Goal: Information Seeking & Learning: Find specific fact

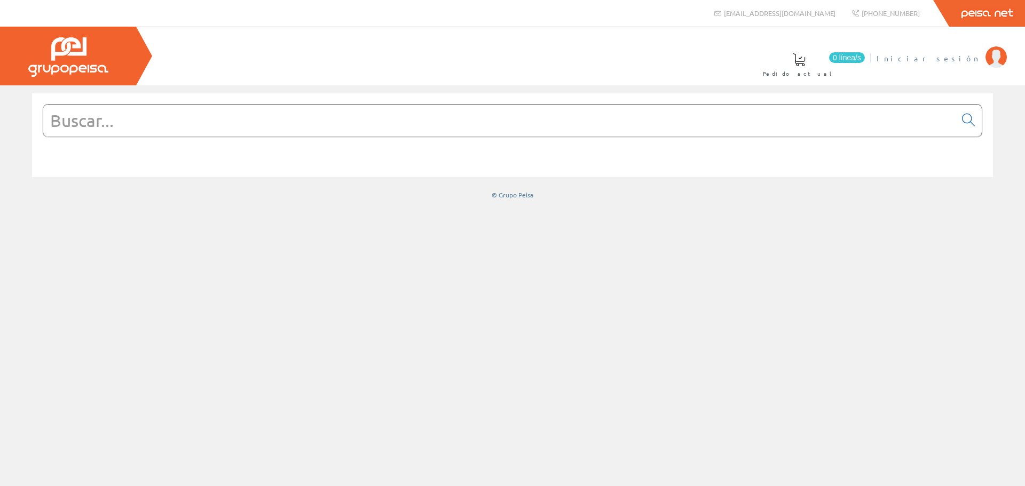
click at [966, 57] on span "Iniciar sesión" at bounding box center [929, 58] width 104 height 11
click at [549, 125] on input "text" at bounding box center [499, 121] width 912 height 32
paste input "R9R71225"
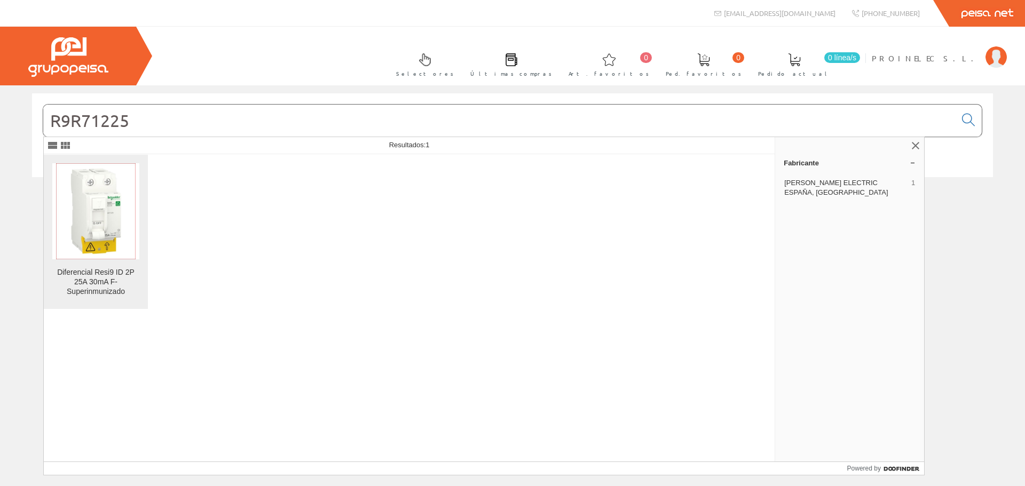
type input "R9R71225"
click at [99, 234] on img at bounding box center [96, 211] width 80 height 96
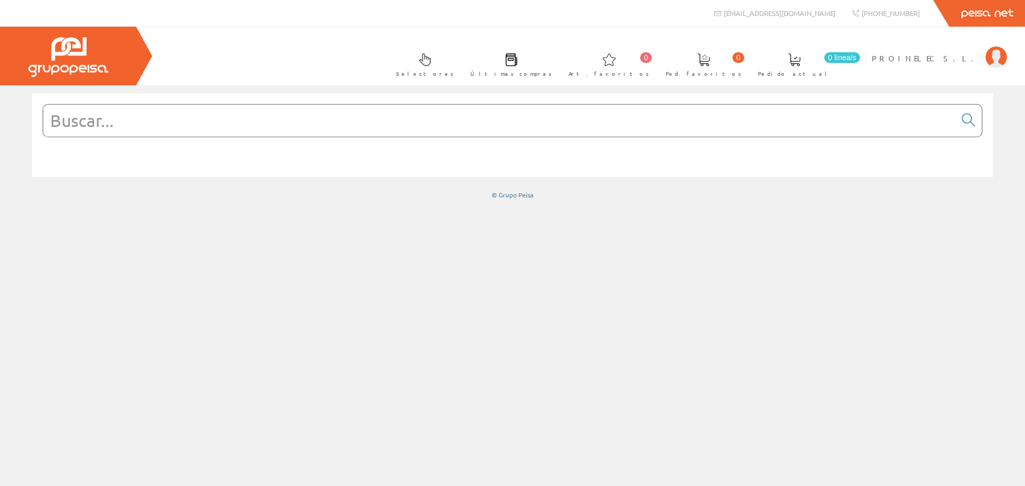
click at [404, 120] on input "text" at bounding box center [499, 121] width 912 height 32
paste input "A9Z31240"
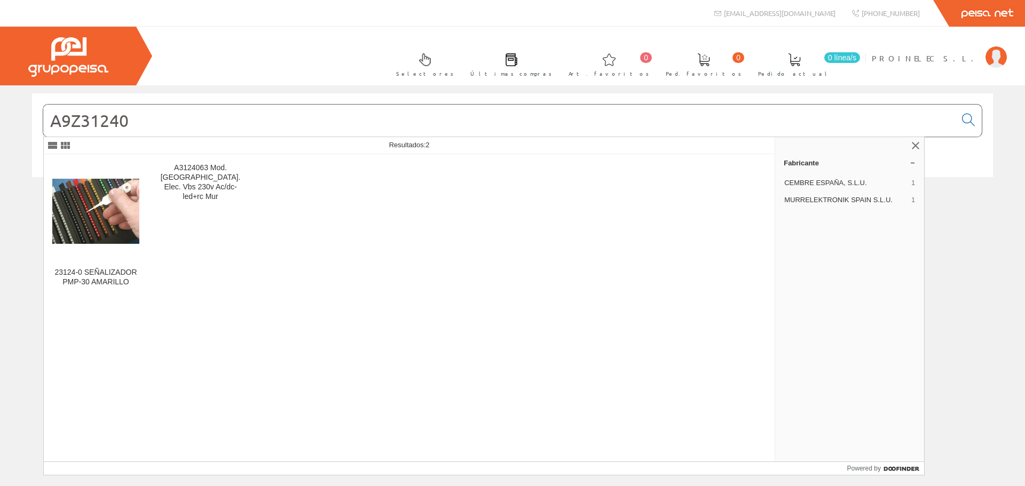
drag, startPoint x: 165, startPoint y: 124, endPoint x: 0, endPoint y: 129, distance: 165.0
click at [0, 129] on div "A9Z31240 © Grupo Peisa" at bounding box center [512, 146] width 1025 height 106
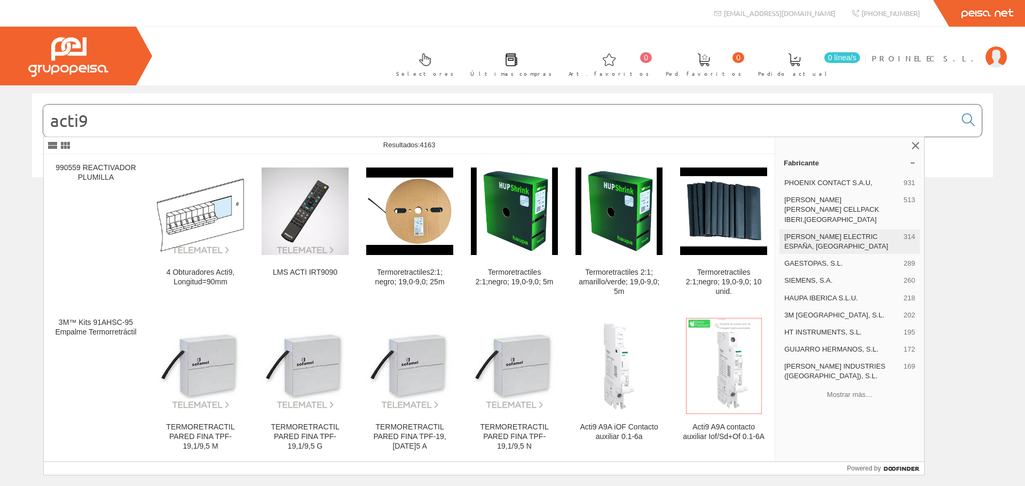
click at [809, 232] on span "[PERSON_NAME] ELECTRIC ESPAÑA, [GEOGRAPHIC_DATA]" at bounding box center [841, 241] width 115 height 19
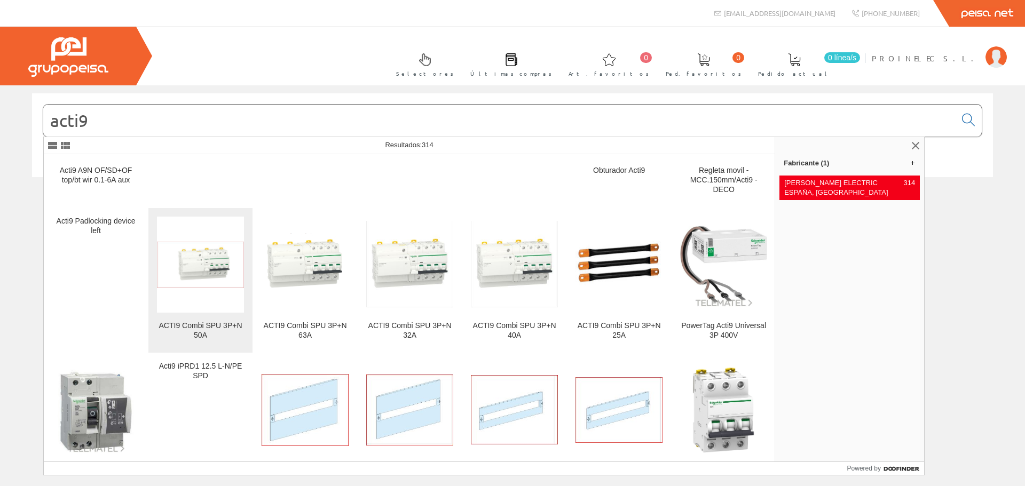
scroll to position [267, 0]
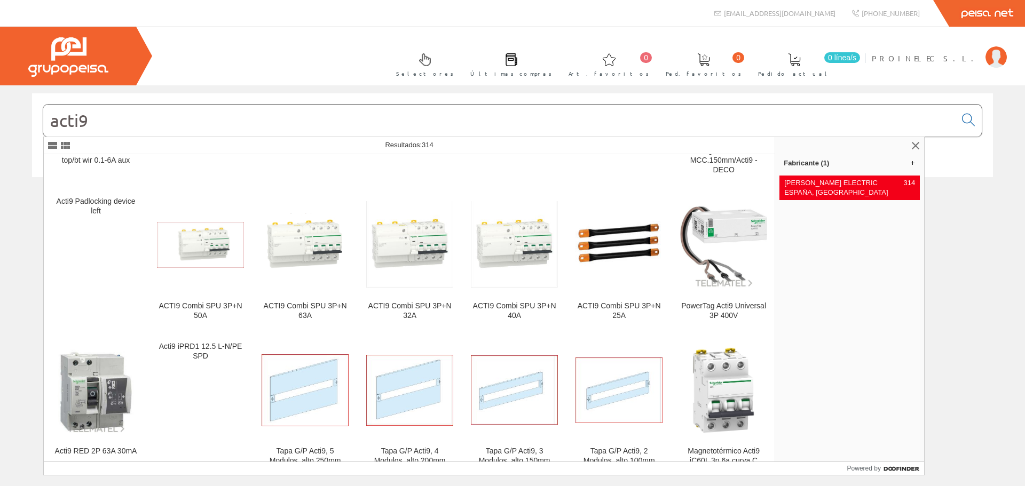
click at [159, 129] on input "acti9" at bounding box center [499, 121] width 912 height 32
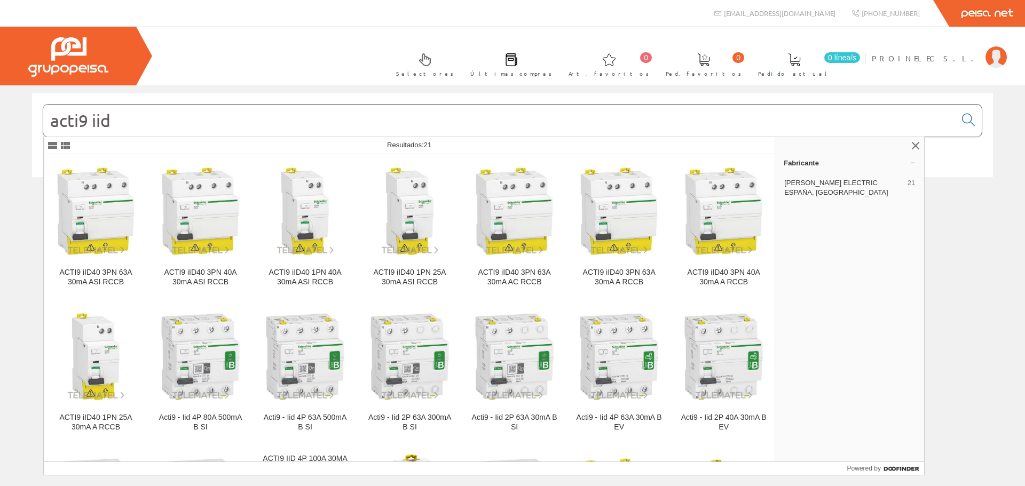
type input "acti9 iid"
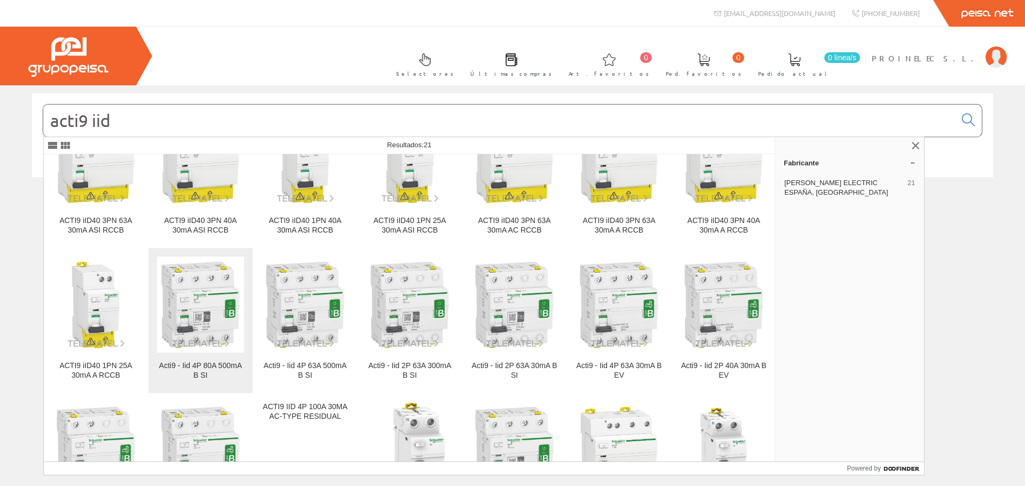
scroll to position [53, 0]
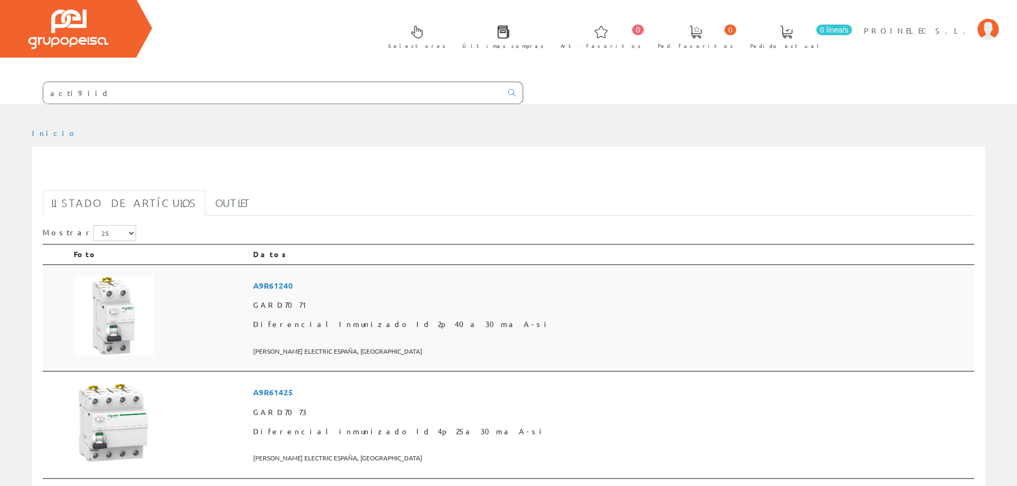
scroll to position [53, 0]
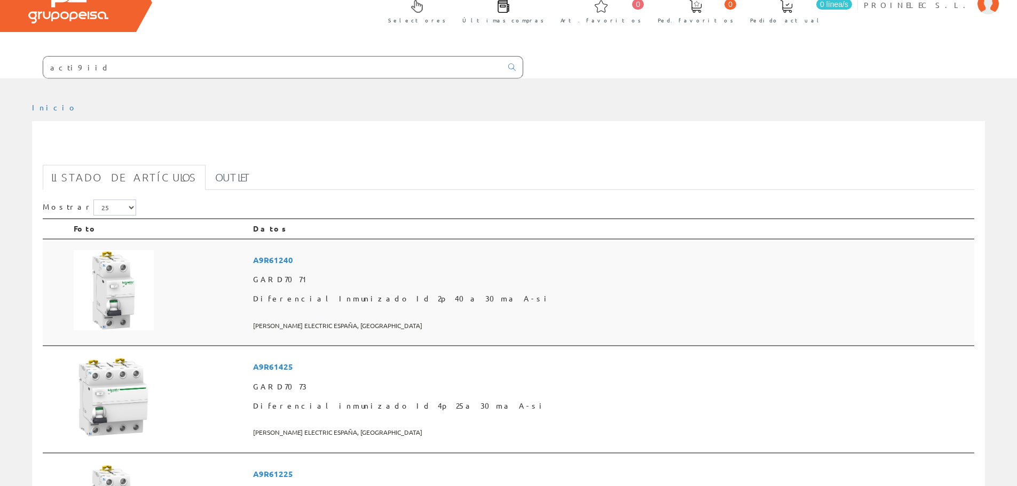
click at [116, 299] on img at bounding box center [114, 290] width 80 height 80
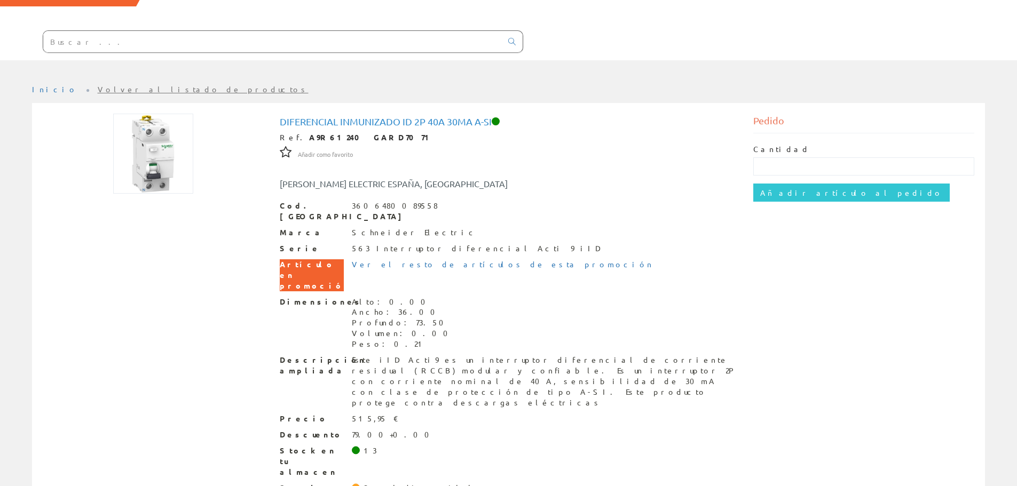
scroll to position [26, 0]
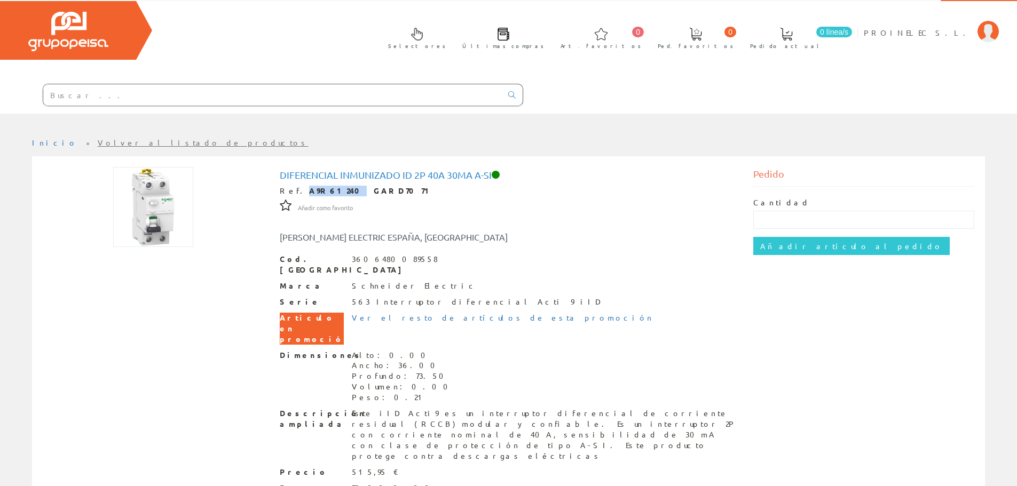
drag, startPoint x: 295, startPoint y: 191, endPoint x: 328, endPoint y: 196, distance: 33.4
click at [331, 196] on div "Diferencial Inmunizado Id 2p 40a 30ma A-si Ref. A9R61240 GARD7071 Añadir como f…" at bounding box center [509, 369] width 458 height 399
copy strong "A9R61240"
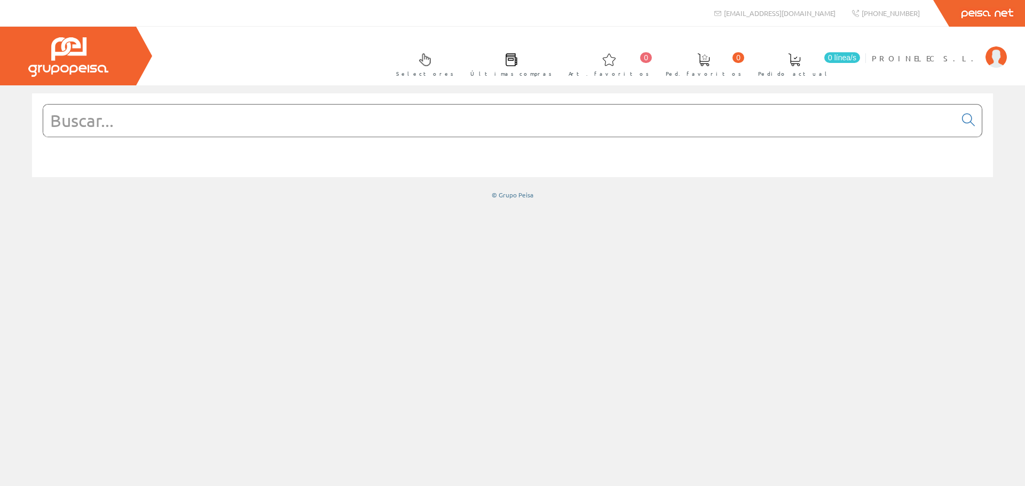
click at [238, 117] on input "text" at bounding box center [499, 121] width 912 height 32
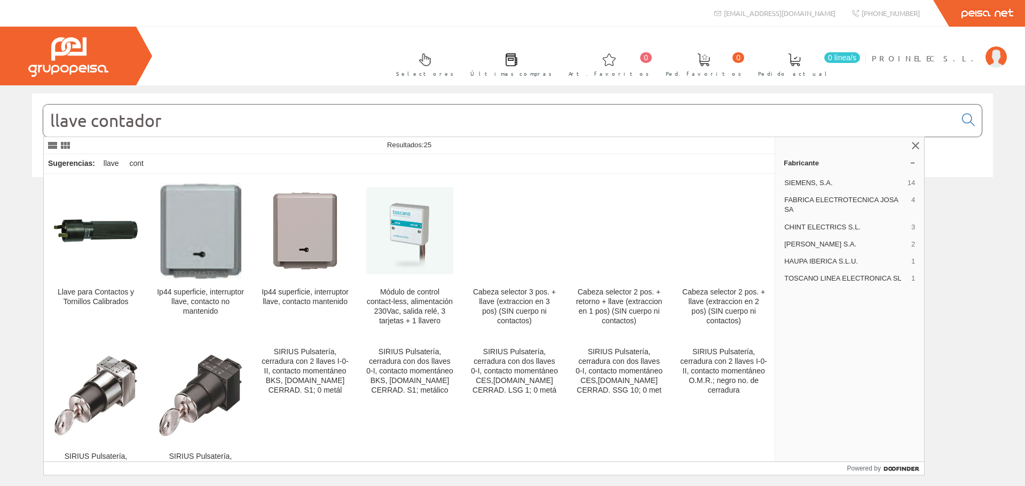
type input "llave contador"
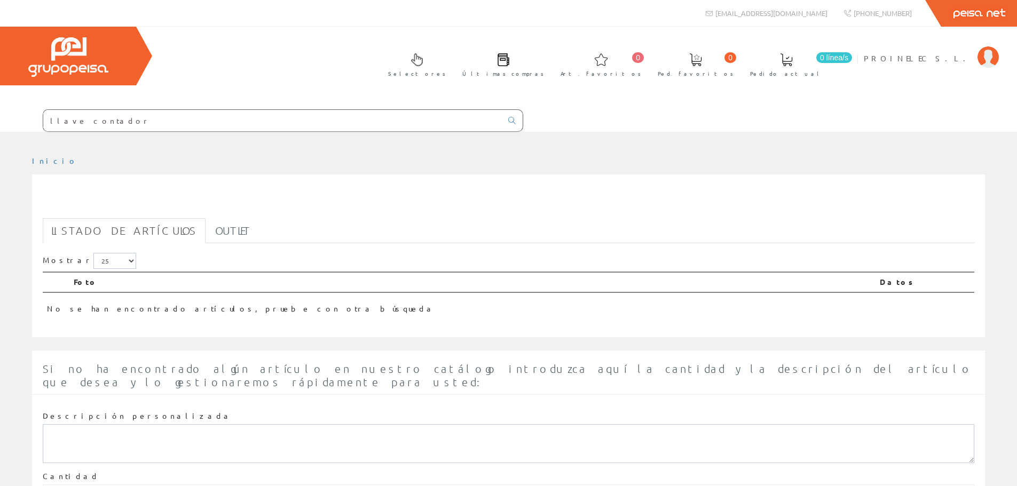
drag, startPoint x: 70, startPoint y: 120, endPoint x: 794, endPoint y: 100, distance: 724.2
click at [794, 100] on div "Selectores Últimas compras 0 0" at bounding box center [508, 79] width 1017 height 105
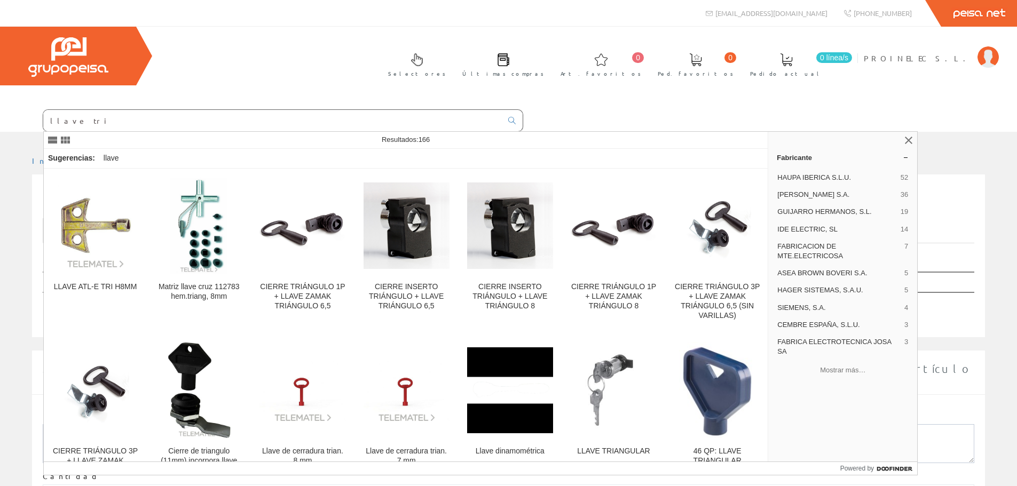
type input "llave tri"
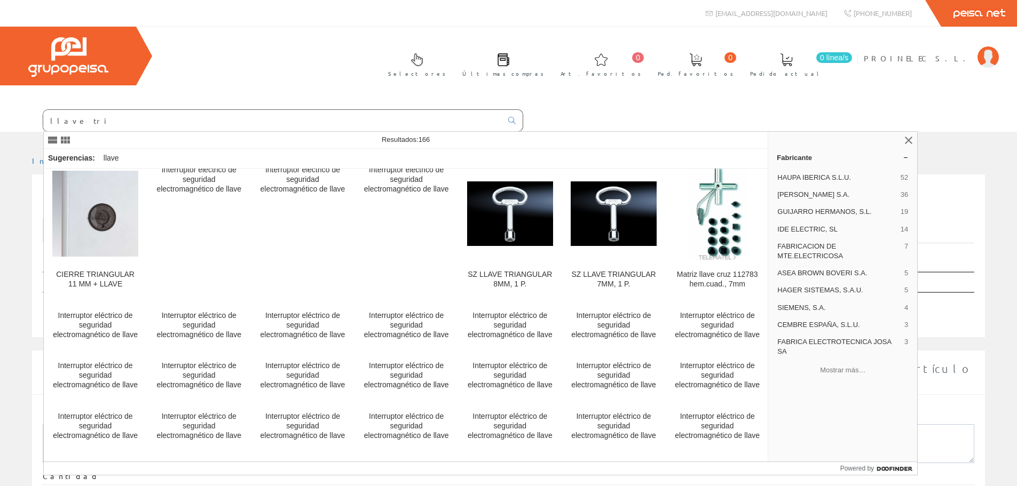
scroll to position [1121, 0]
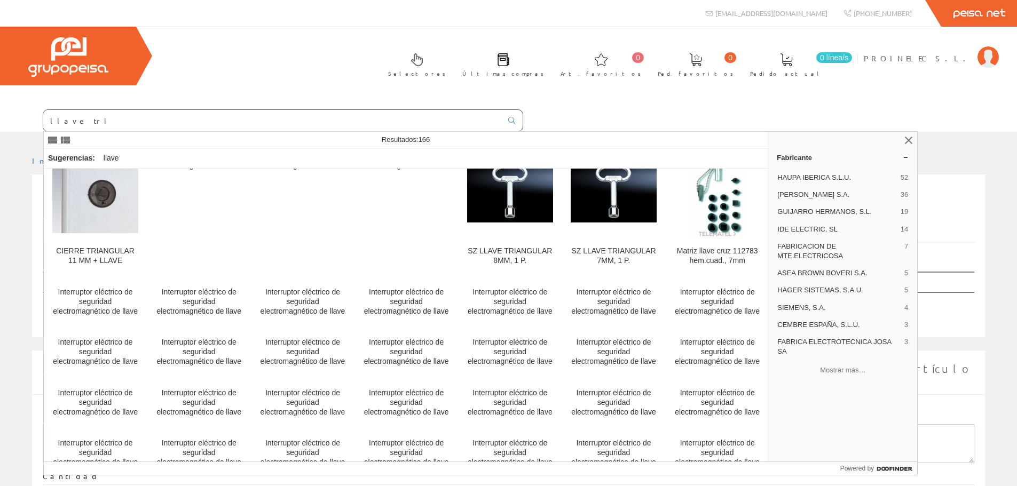
click at [846, 374] on button "Mostrar más…" at bounding box center [843, 370] width 140 height 18
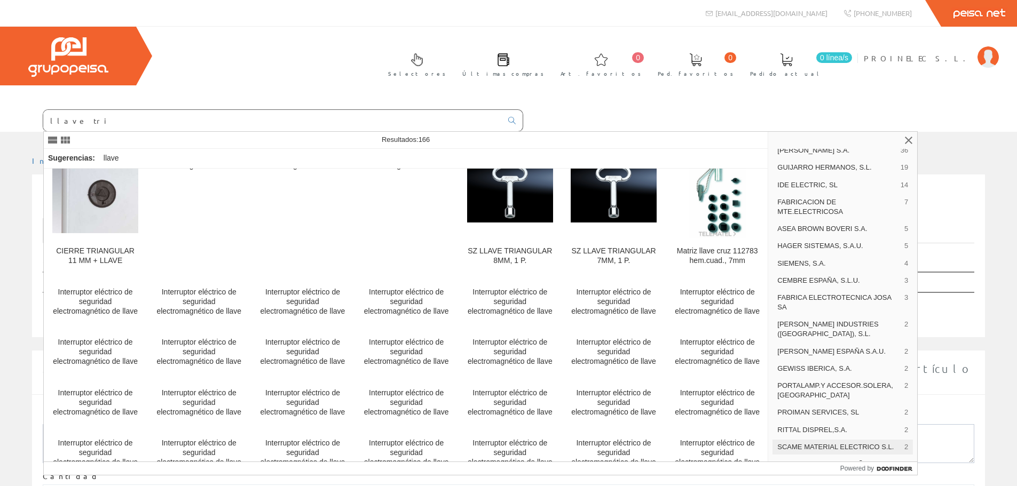
scroll to position [144, 0]
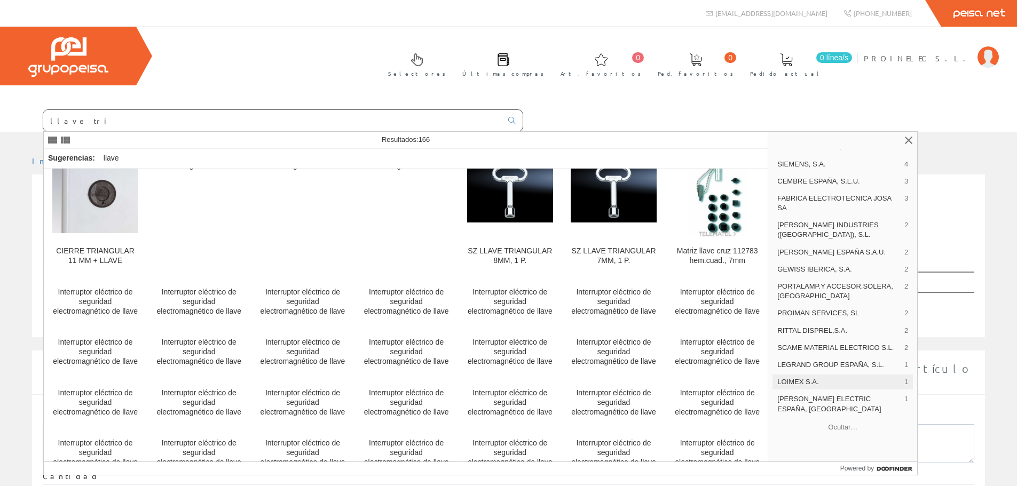
click at [815, 385] on span "LOIMEX S.A." at bounding box center [838, 382] width 123 height 10
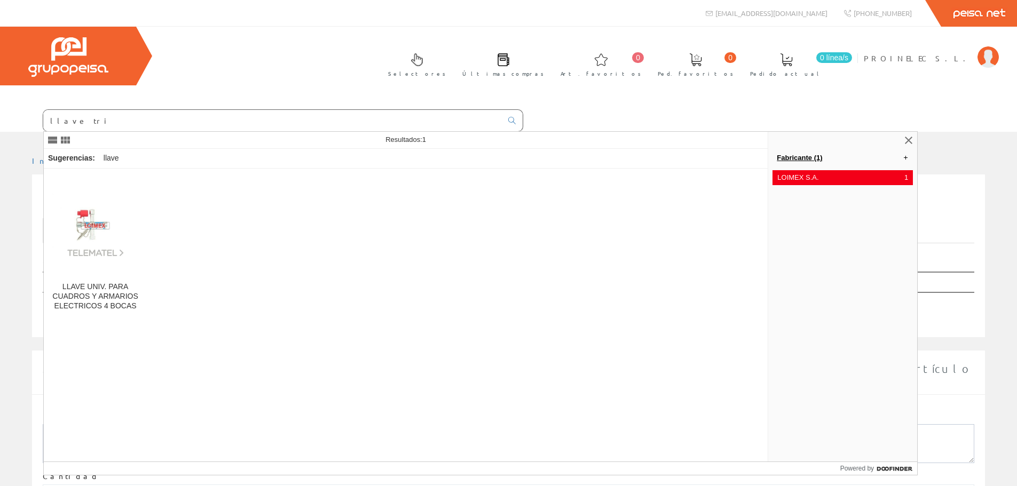
click at [904, 160] on link "Fabricante (1)" at bounding box center [842, 157] width 149 height 17
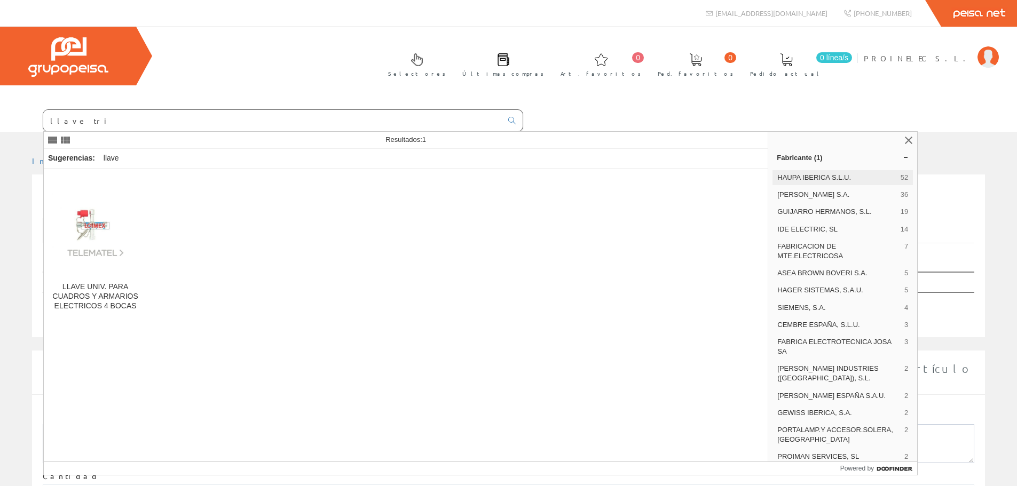
click at [829, 178] on span "HAUPA IBERICA S.L.U." at bounding box center [836, 178] width 119 height 10
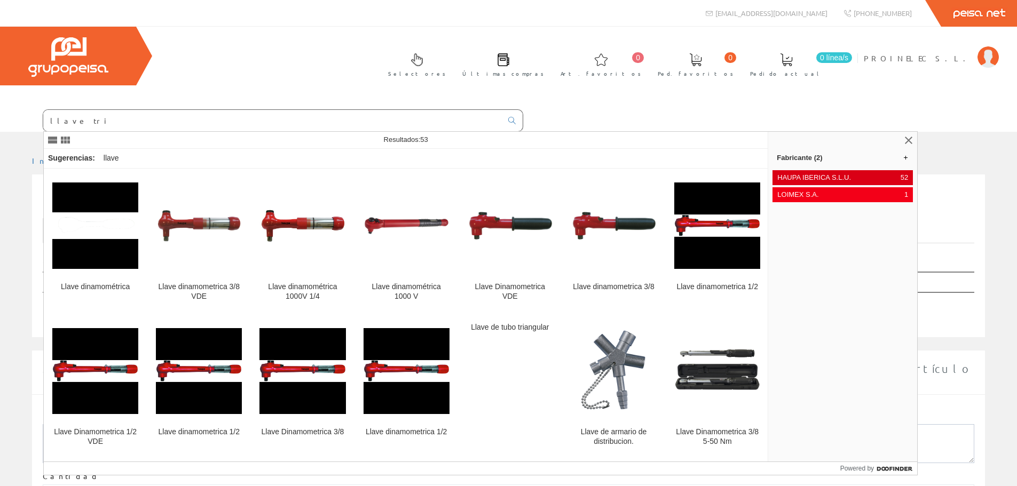
click at [902, 175] on span "52" at bounding box center [904, 178] width 7 height 10
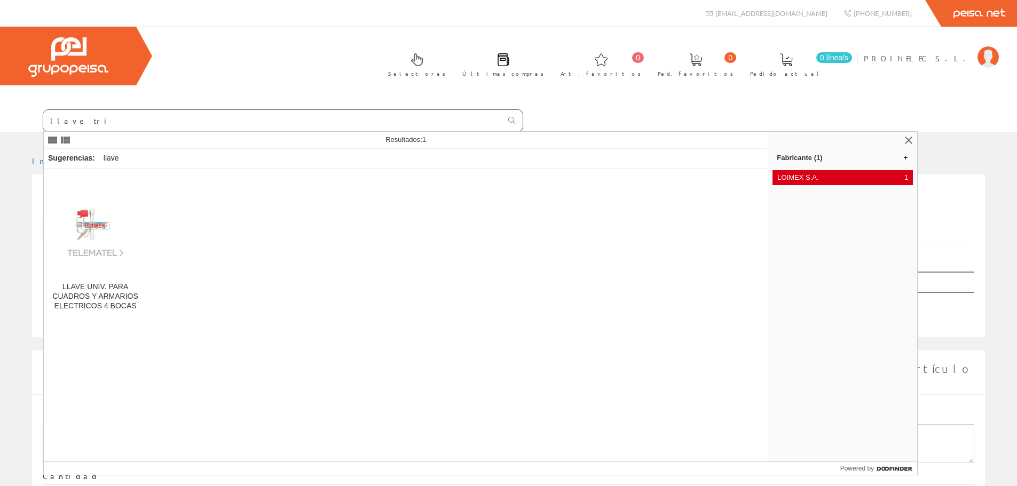
click at [903, 176] on div "LOIMEX S.A. 1" at bounding box center [843, 177] width 140 height 15
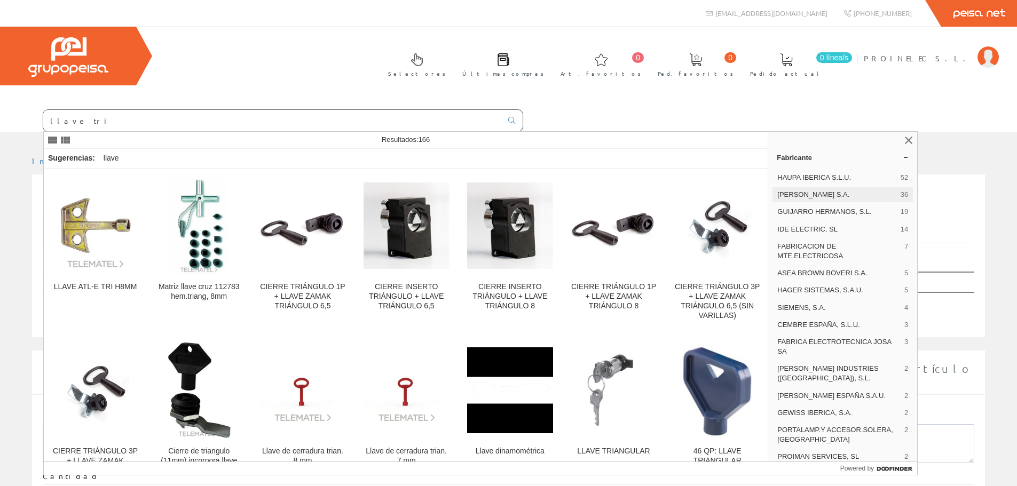
click at [862, 198] on span "CARLO GAVAZZI S.A." at bounding box center [836, 195] width 119 height 10
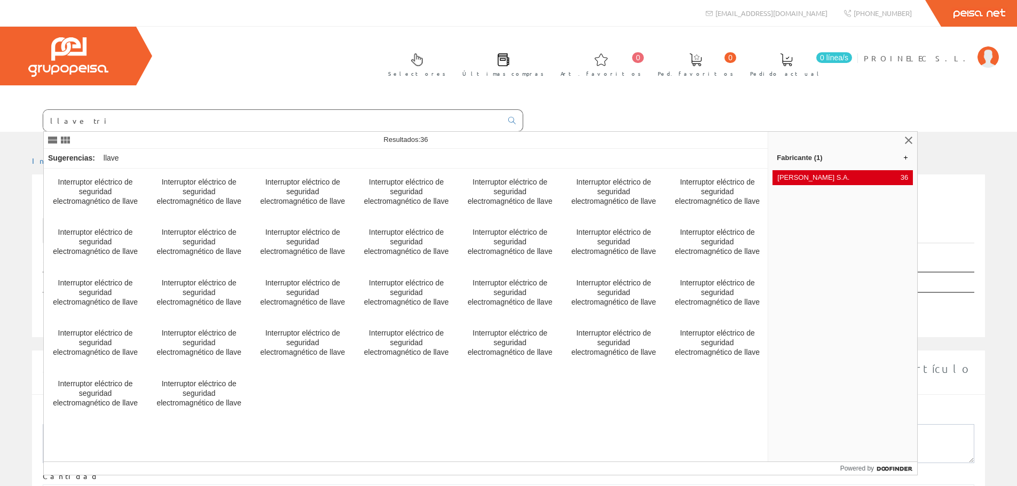
click at [905, 178] on span "36" at bounding box center [904, 178] width 7 height 10
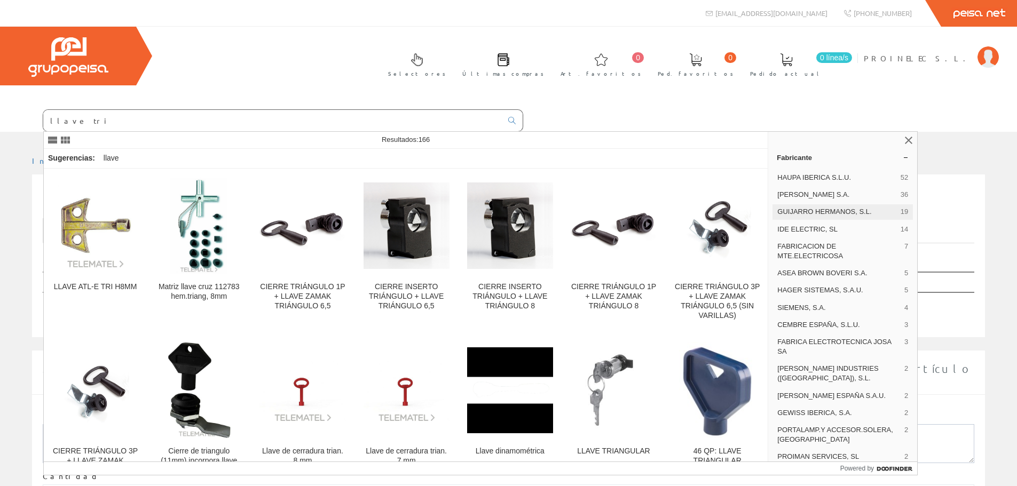
click at [862, 212] on span "GUIJARRO HERMANOS, S.L." at bounding box center [836, 212] width 119 height 10
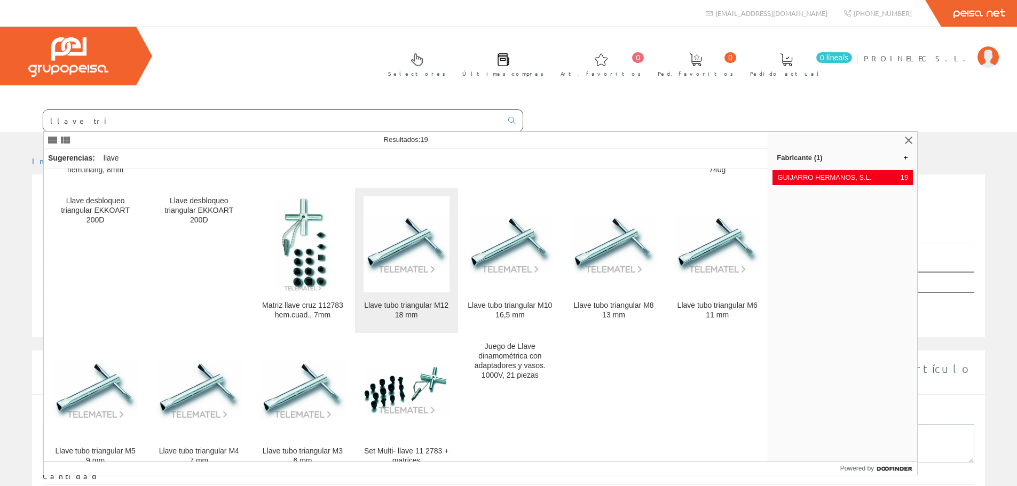
scroll to position [143, 0]
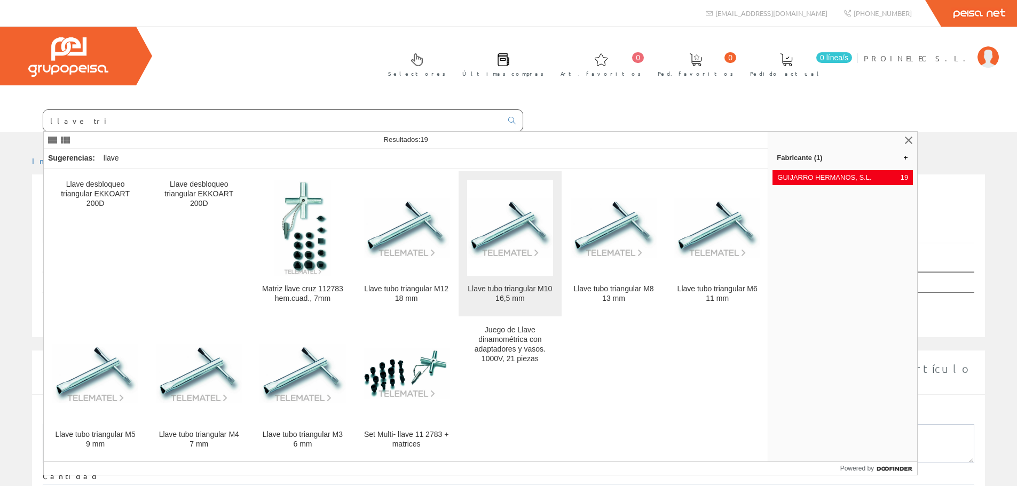
click at [513, 237] on img at bounding box center [510, 228] width 86 height 59
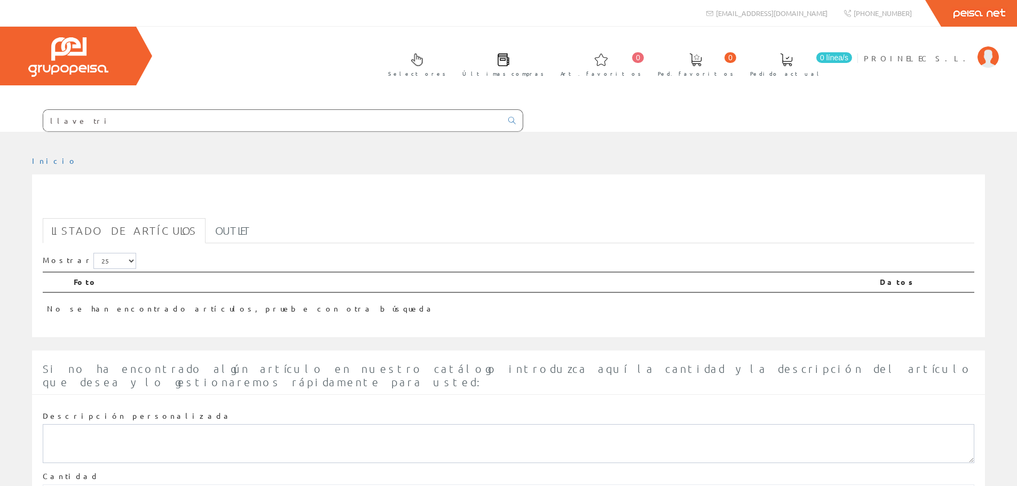
click at [99, 118] on input "llave tri" at bounding box center [272, 120] width 459 height 21
click at [104, 123] on input "llave tri" at bounding box center [272, 120] width 459 height 21
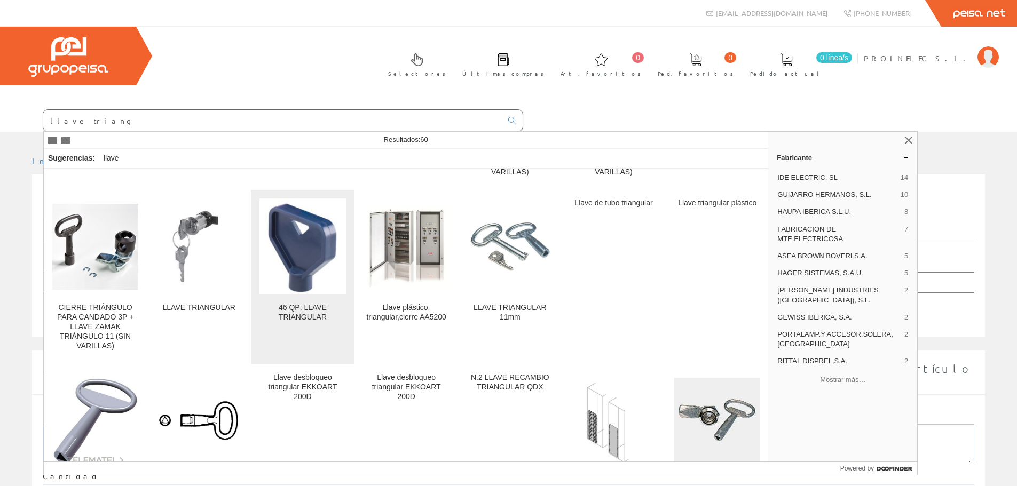
scroll to position [160, 0]
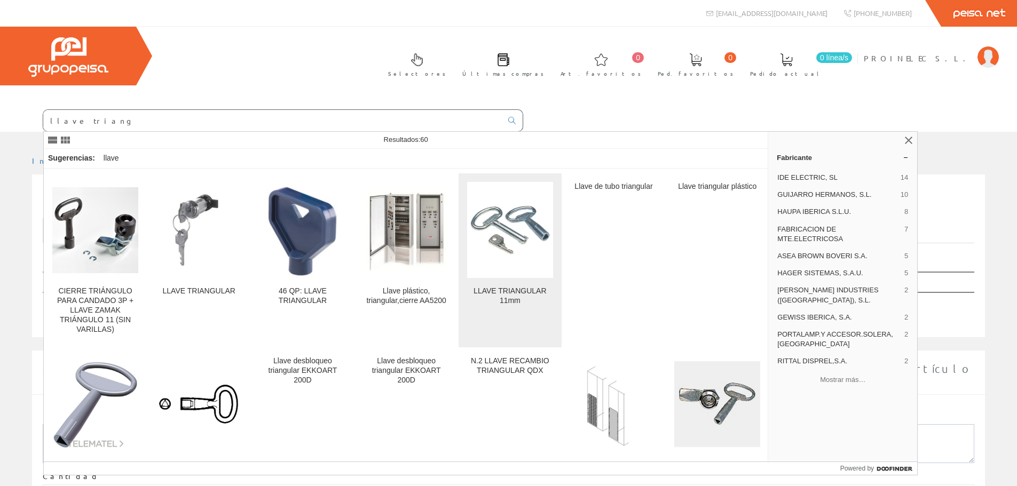
type input "llave triang"
click at [503, 249] on img at bounding box center [510, 230] width 86 height 86
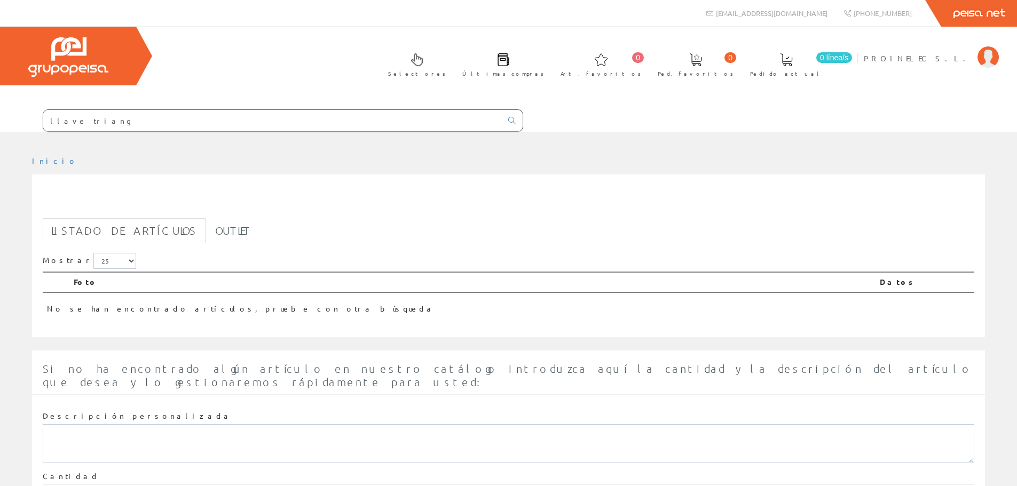
click at [115, 126] on input "llave triang" at bounding box center [272, 120] width 459 height 21
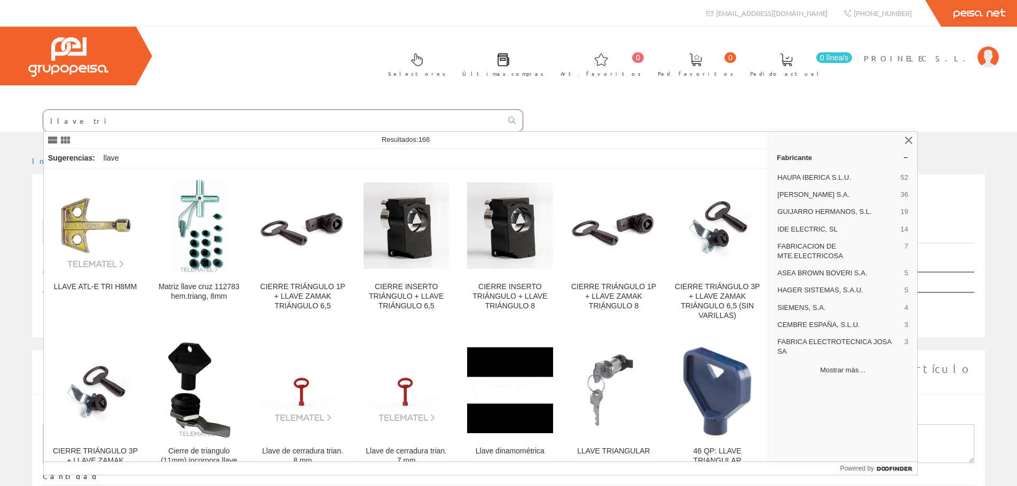
type input "llave tri"
click at [831, 369] on button "Mostrar más…" at bounding box center [843, 370] width 140 height 18
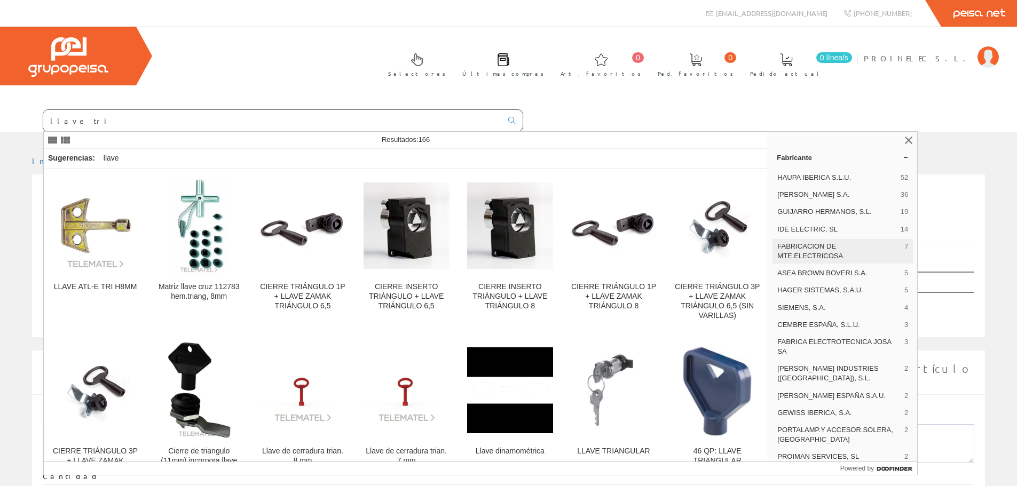
click at [819, 254] on span "FABRICACION DE MTE.ELECTRICOSA" at bounding box center [838, 251] width 123 height 19
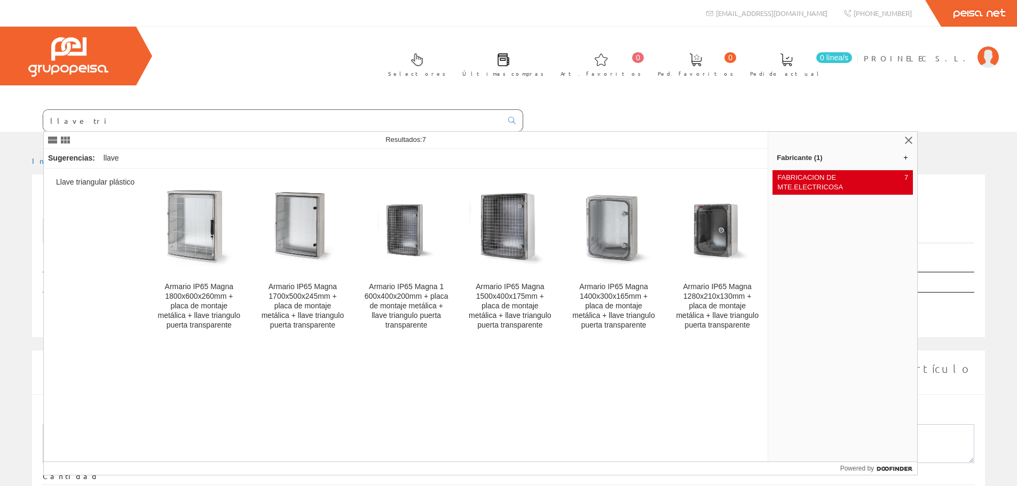
click at [898, 176] on span "FABRICACION DE MTE.ELECTRICOSA" at bounding box center [838, 182] width 123 height 19
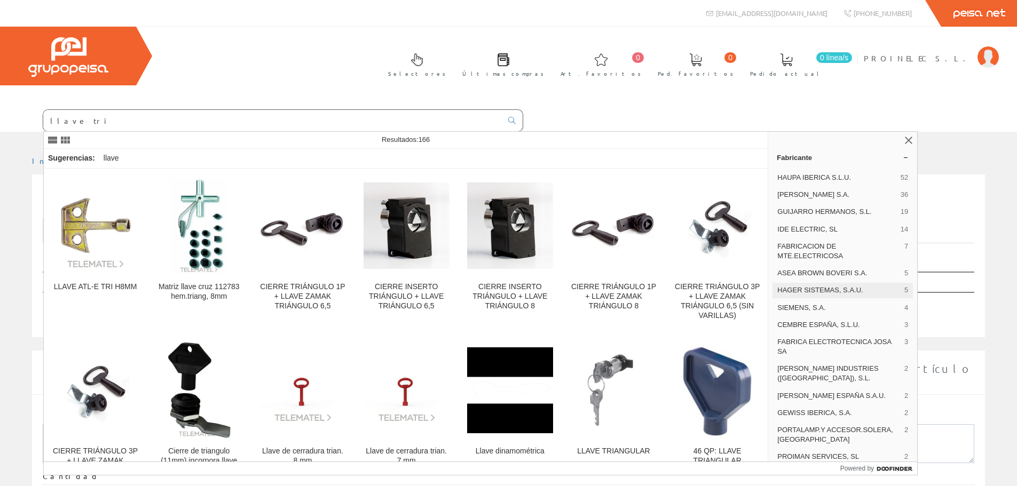
click at [842, 291] on span "HAGER SISTEMAS, S.A.U." at bounding box center [838, 291] width 123 height 10
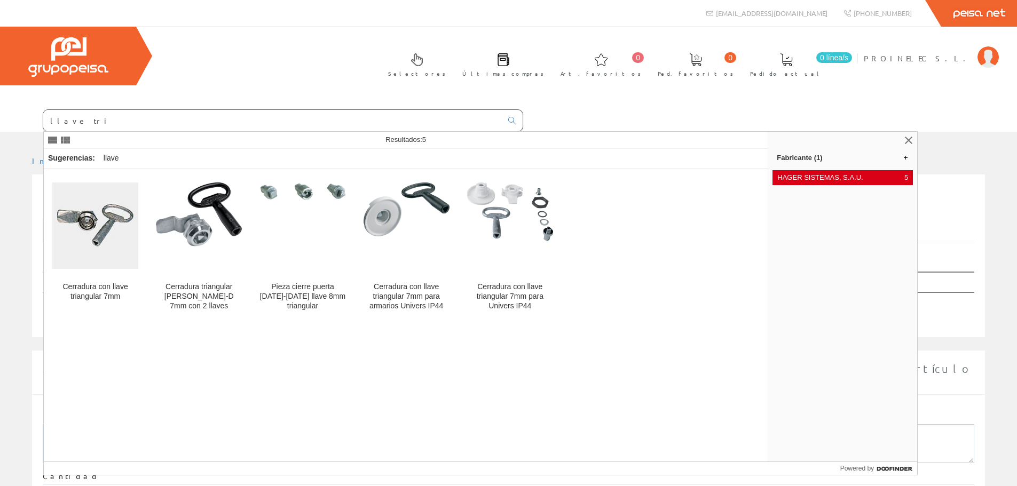
click at [840, 177] on span "HAGER SISTEMAS, S.A.U." at bounding box center [838, 178] width 123 height 10
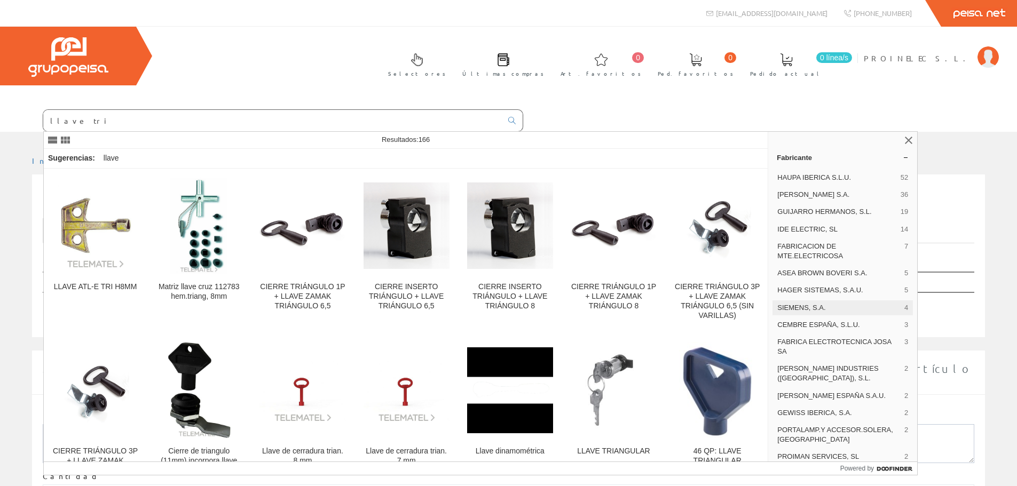
click at [839, 303] on span "SIEMENS, S.A." at bounding box center [838, 308] width 123 height 10
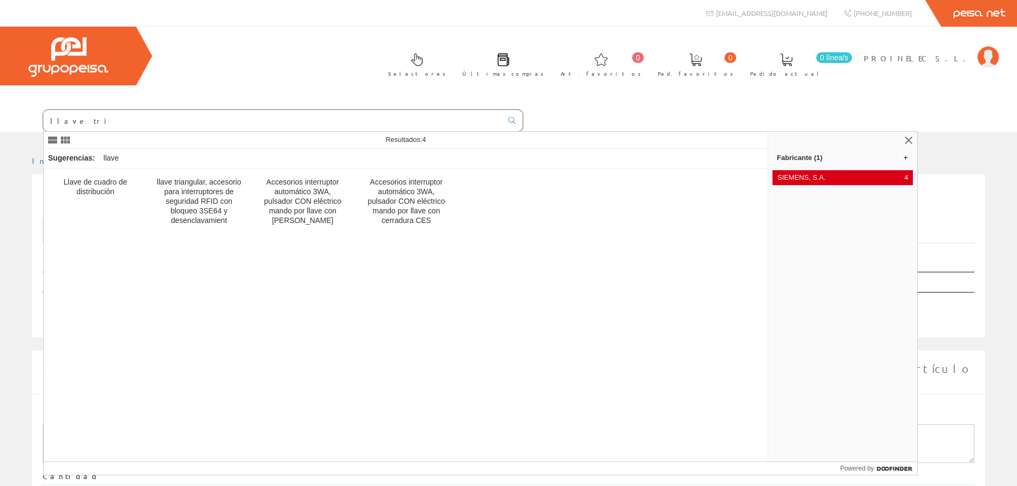
click at [826, 174] on span "SIEMENS, S.A." at bounding box center [838, 178] width 123 height 10
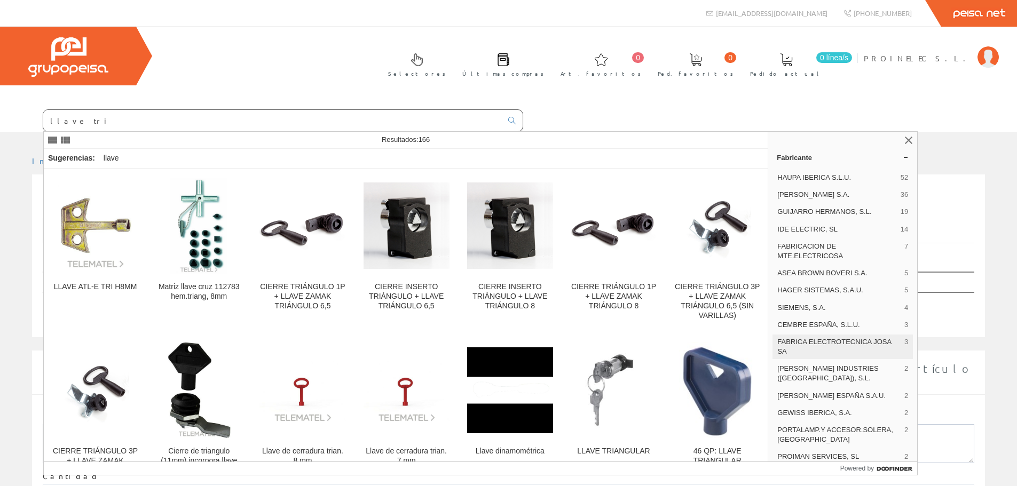
click at [829, 342] on span "FABRICA ELECTROTECNICA JOSA SA" at bounding box center [838, 346] width 123 height 19
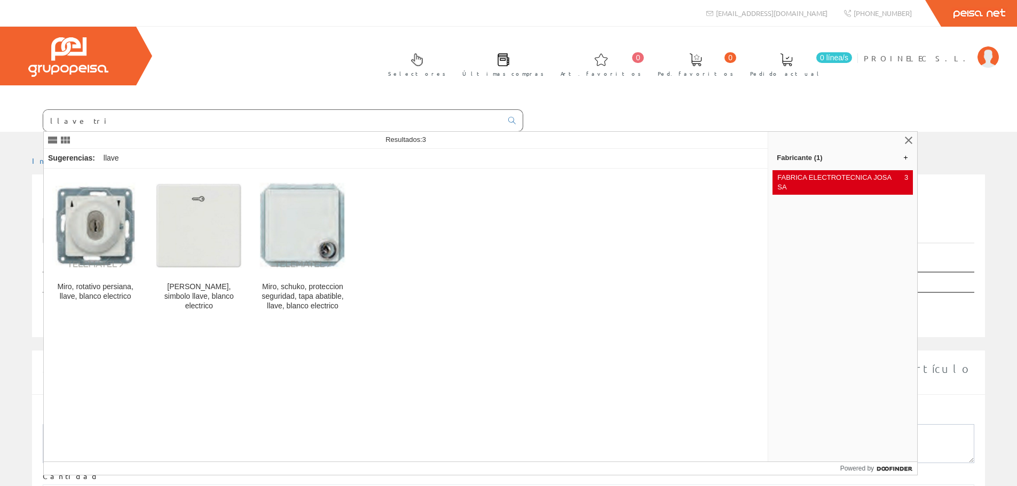
click at [841, 180] on span "FABRICA ELECTROTECNICA JOSA SA" at bounding box center [838, 182] width 123 height 19
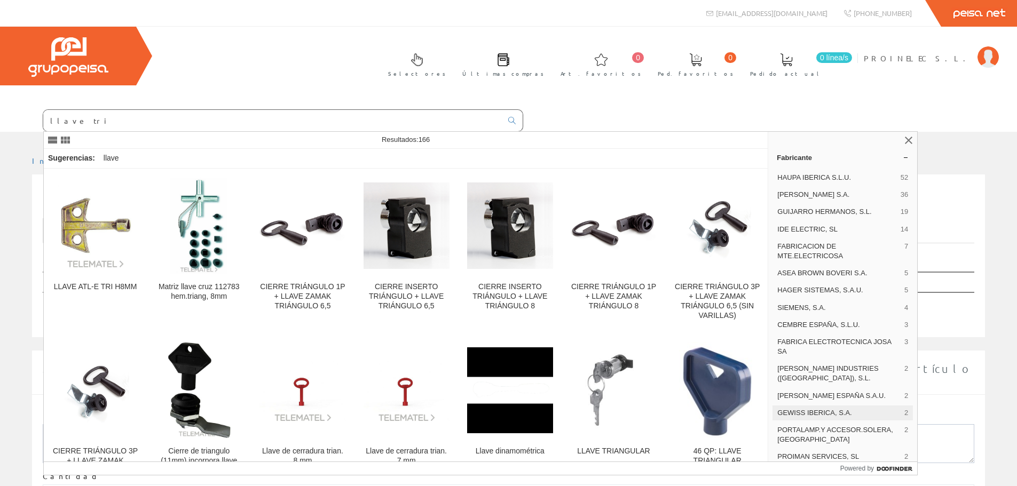
click at [845, 408] on span "GEWISS IBERICA, S.A." at bounding box center [838, 413] width 123 height 10
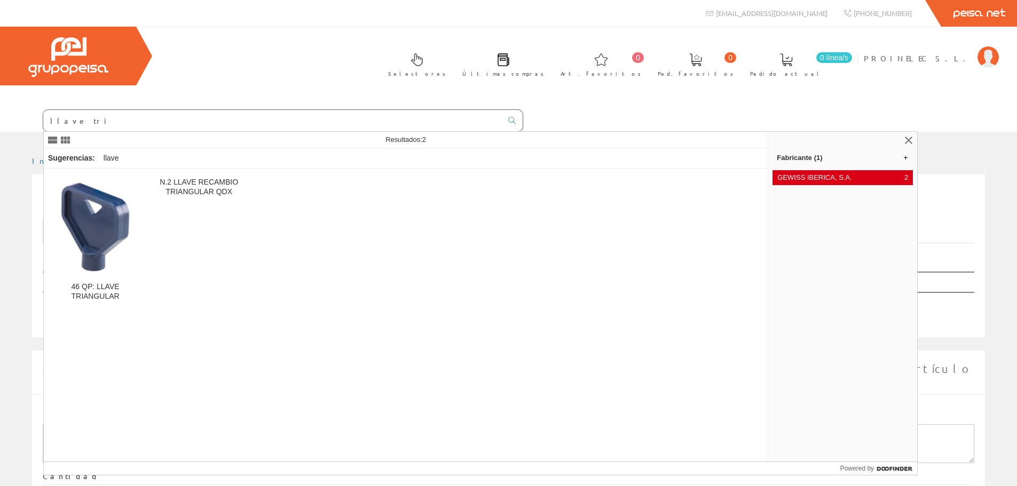
click at [847, 179] on span "GEWISS IBERICA, S.A." at bounding box center [838, 178] width 123 height 10
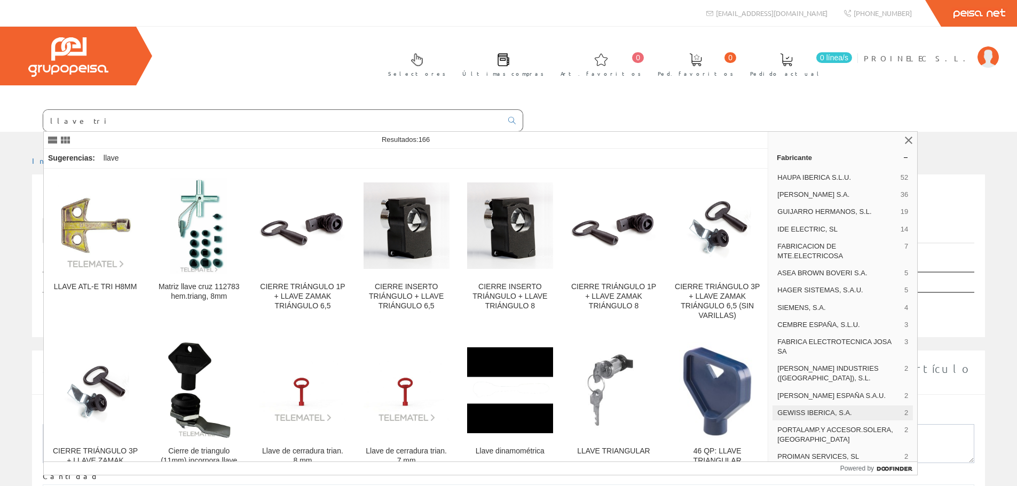
scroll to position [53, 0]
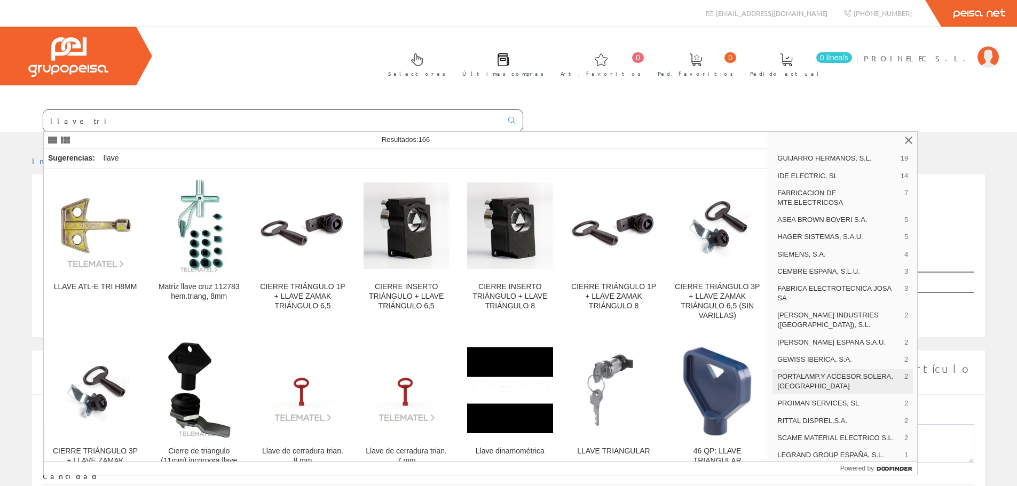
click at [821, 374] on span "PORTALAMP.Y ACCESOR.SOLERA, [GEOGRAPHIC_DATA]" at bounding box center [838, 381] width 123 height 19
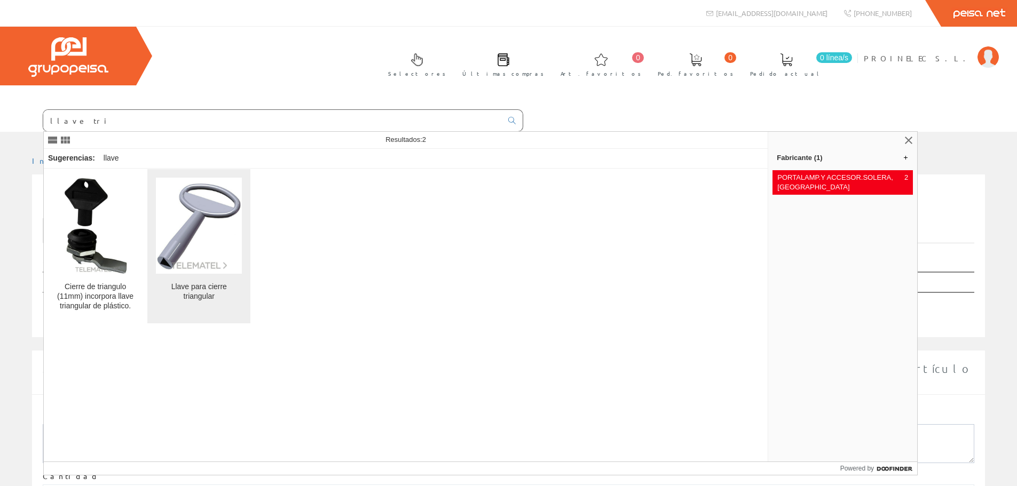
click at [200, 292] on div "Llave para cierre triangular" at bounding box center [199, 291] width 86 height 19
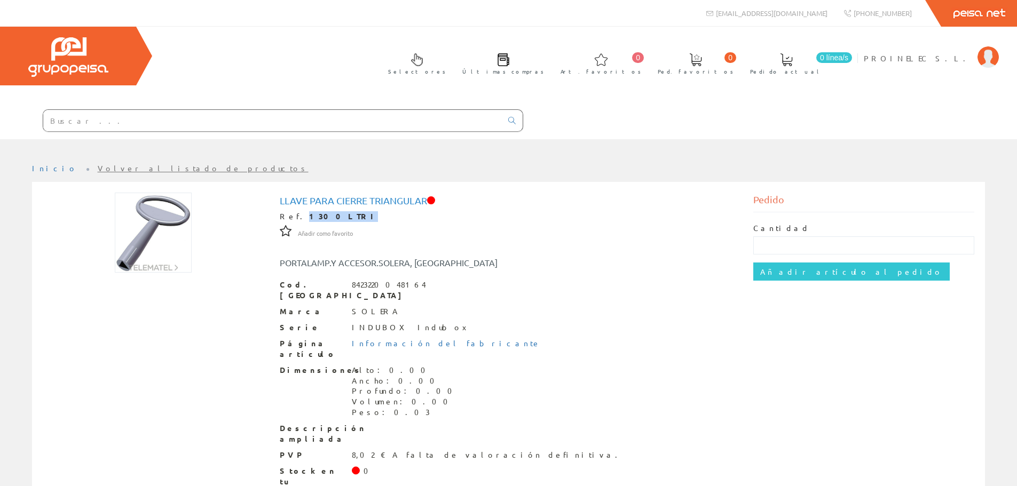
drag, startPoint x: 295, startPoint y: 216, endPoint x: 333, endPoint y: 218, distance: 37.4
click at [333, 218] on div "Ref. 1300LTRI" at bounding box center [509, 216] width 458 height 11
copy strong "1300LTRI"
click at [117, 168] on link "Volver al listado de productos" at bounding box center [203, 168] width 211 height 10
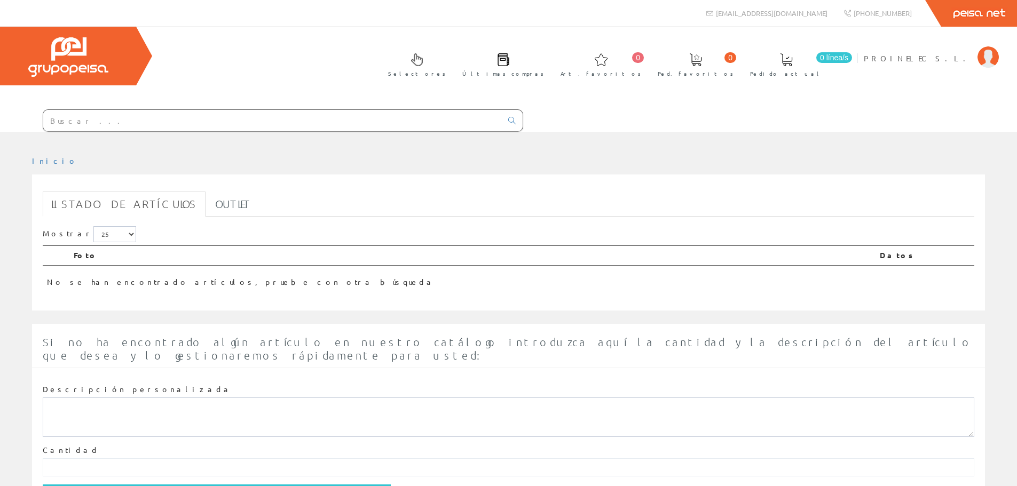
click at [112, 125] on input "text" at bounding box center [272, 120] width 459 height 21
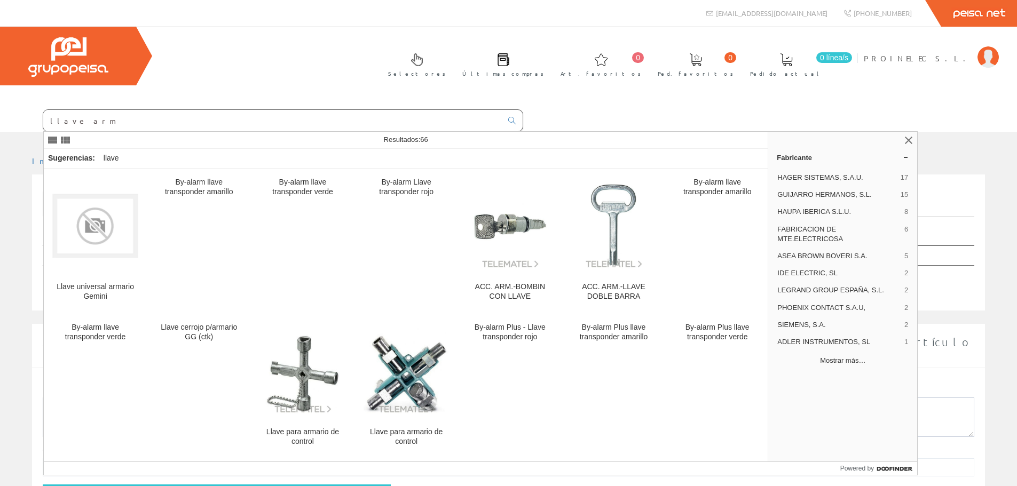
type input "llave arm"
click at [838, 355] on button "Mostrar más…" at bounding box center [843, 361] width 140 height 18
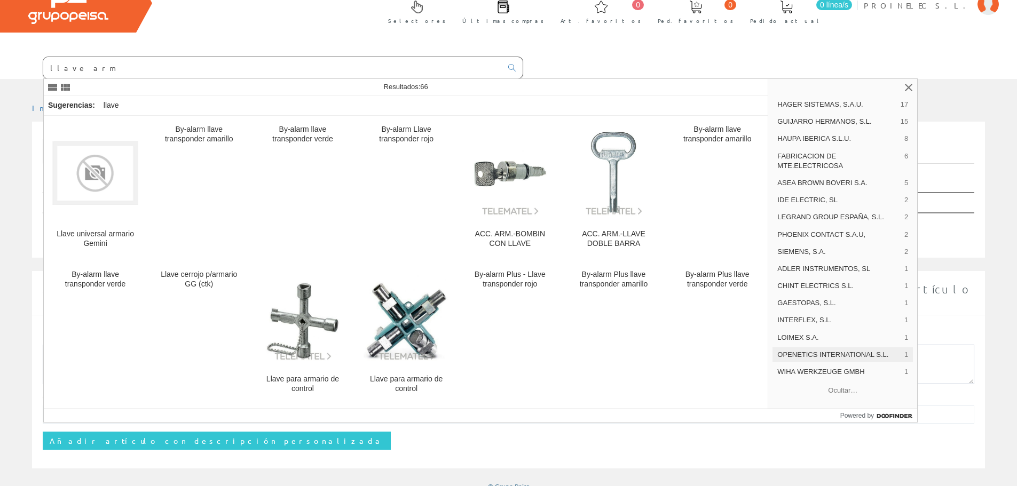
scroll to position [36, 0]
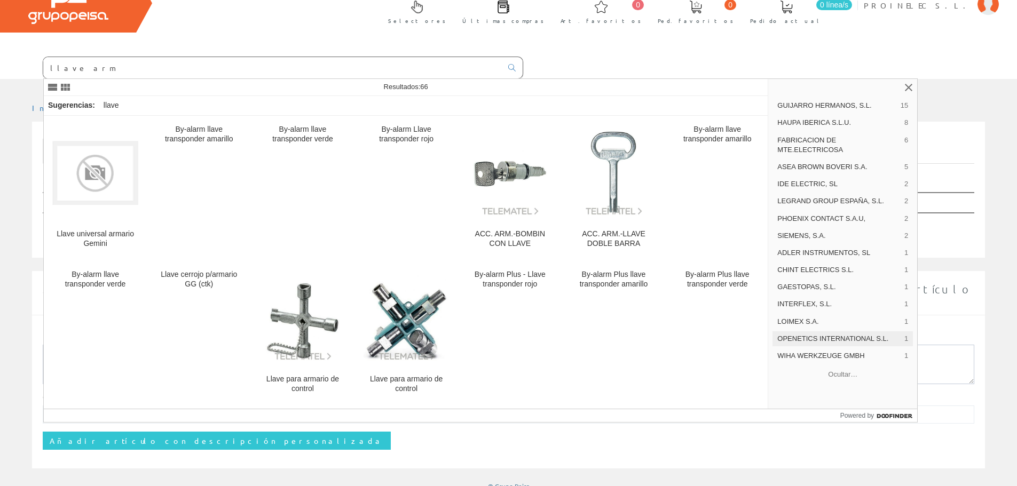
click at [833, 338] on span "OPENETICS INTERNATIONAL S.L." at bounding box center [838, 339] width 123 height 10
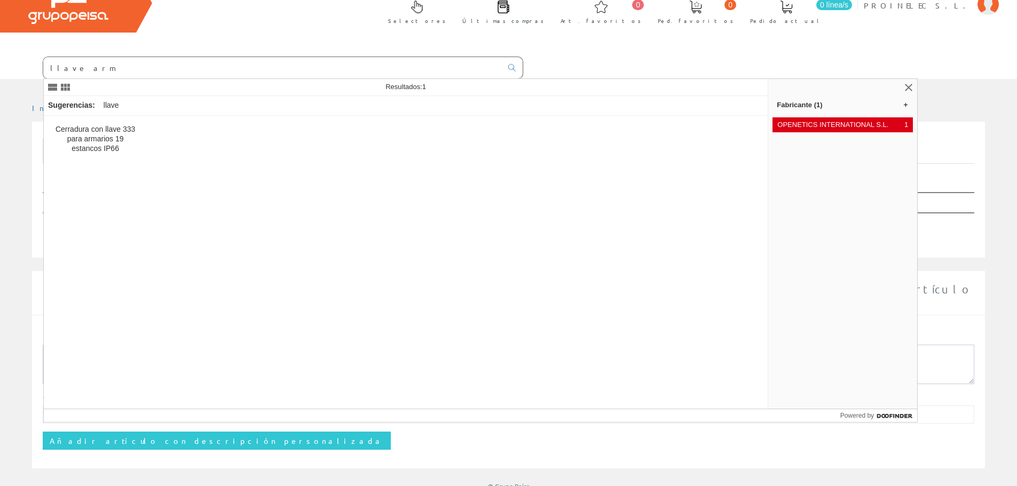
click at [829, 127] on span "OPENETICS INTERNATIONAL S.L." at bounding box center [838, 125] width 123 height 10
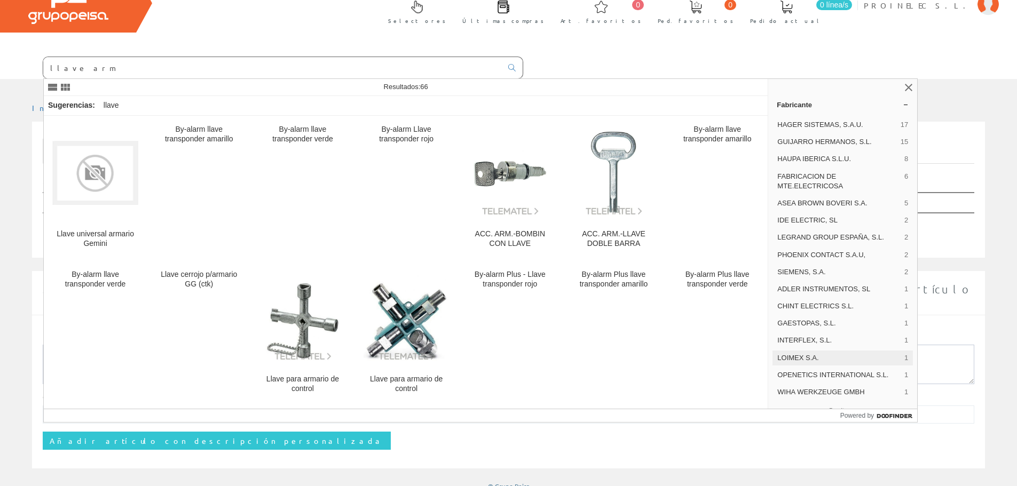
click at [837, 353] on span "LOIMEX S.A." at bounding box center [838, 358] width 123 height 10
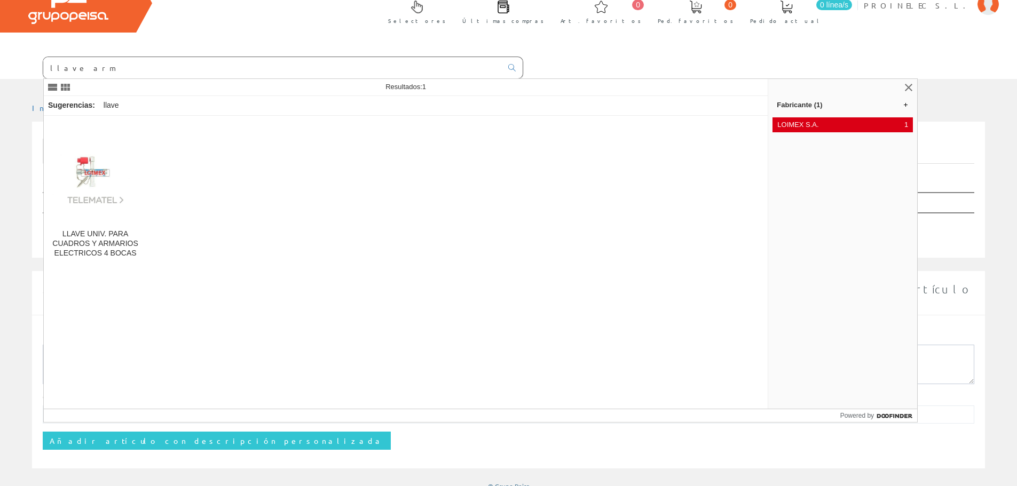
click at [831, 121] on span "LOIMEX S.A." at bounding box center [838, 125] width 123 height 10
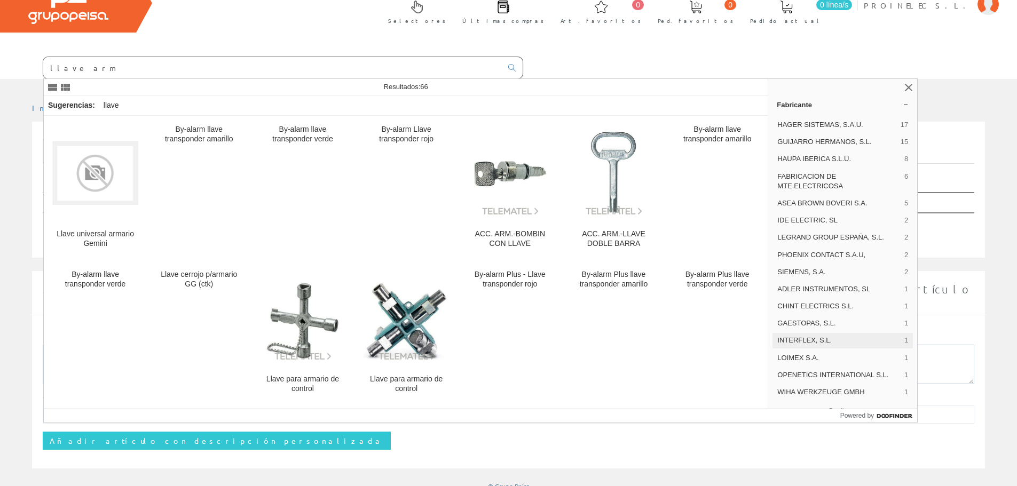
click at [834, 337] on span "INTERFLEX, S.L." at bounding box center [838, 341] width 123 height 10
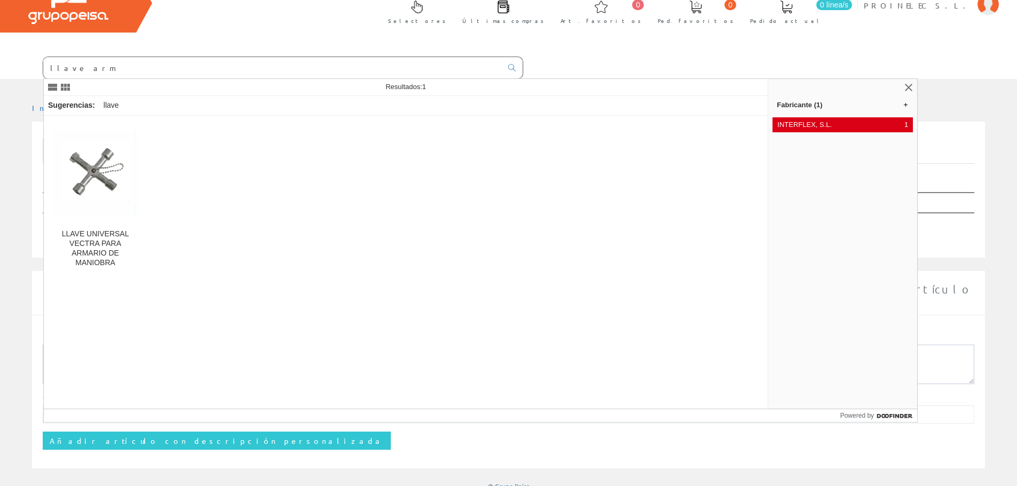
click at [822, 123] on span "INTERFLEX, S.L." at bounding box center [838, 125] width 123 height 10
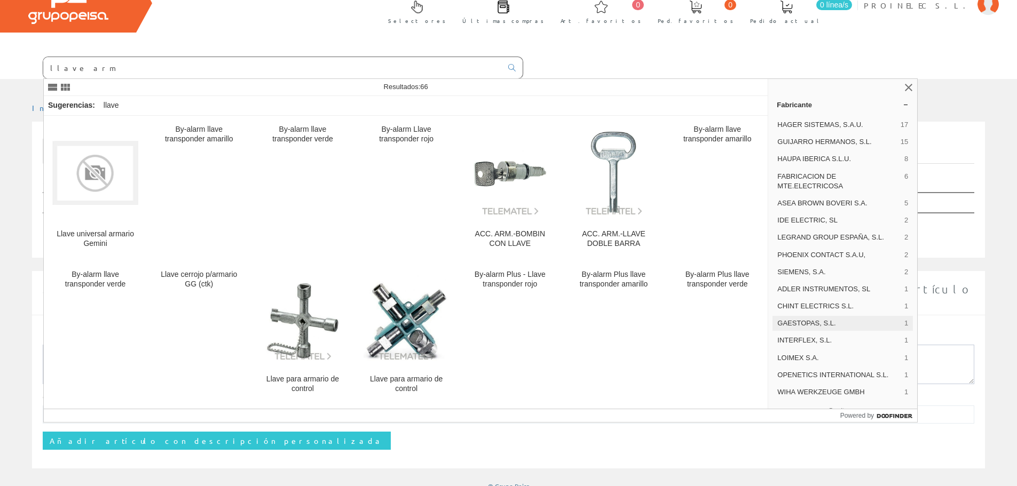
click at [829, 320] on span "GAESTOPAS, S.L." at bounding box center [838, 324] width 123 height 10
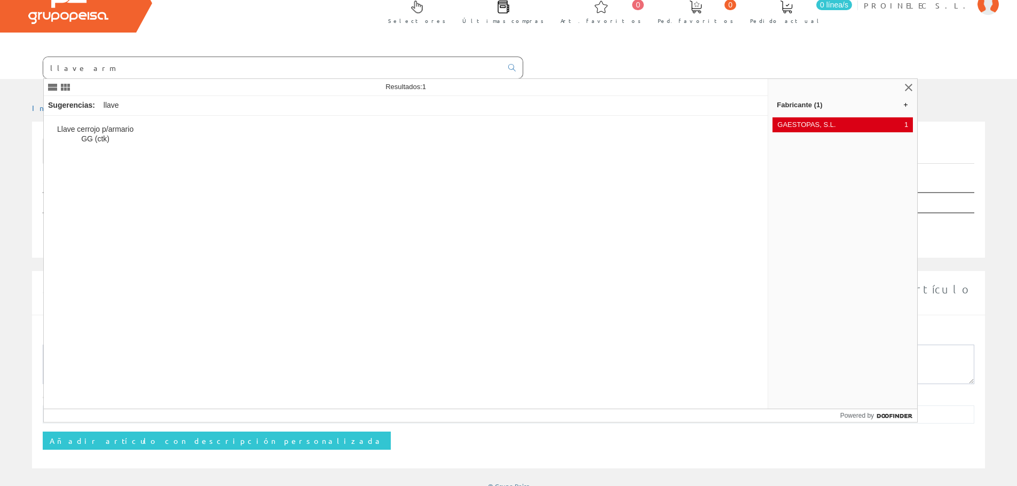
click at [818, 125] on span "GAESTOPAS, S.L." at bounding box center [838, 125] width 123 height 10
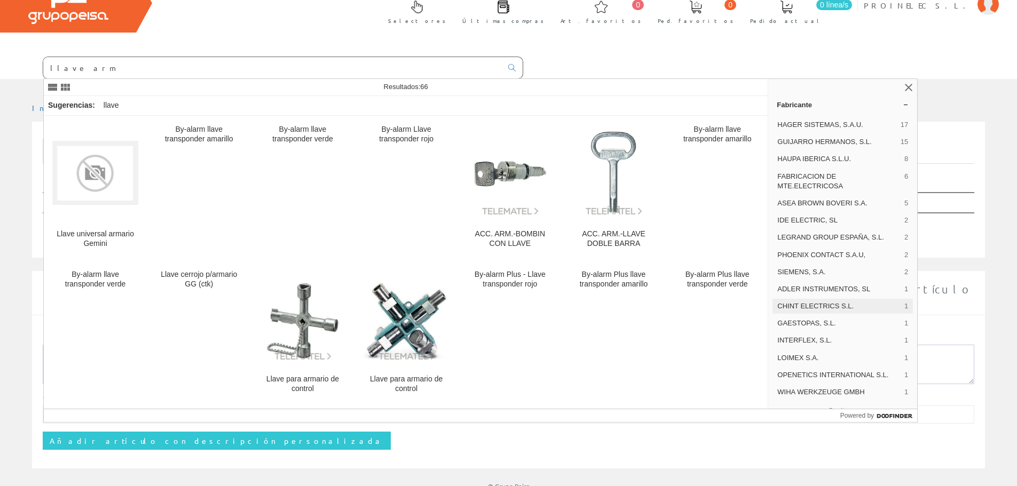
click at [825, 306] on span "CHINT ELECTRICS S.L." at bounding box center [838, 307] width 123 height 10
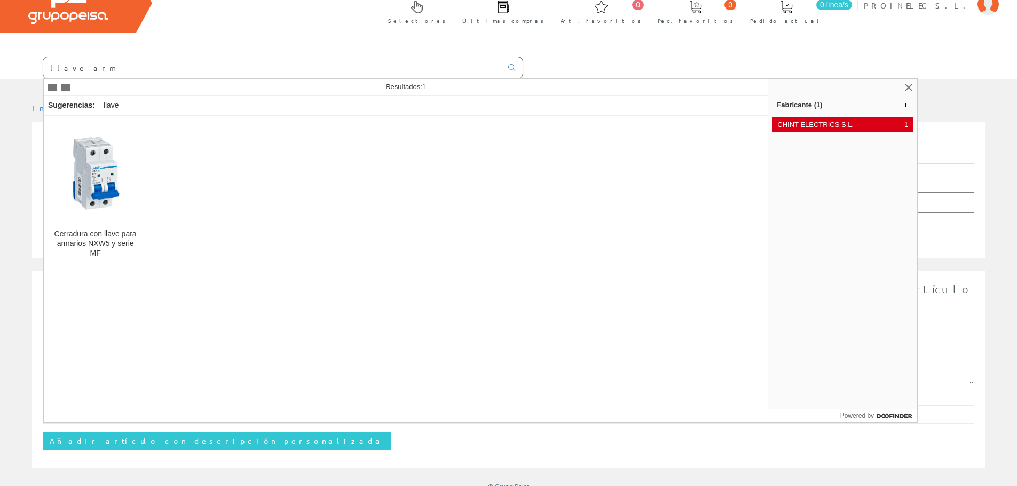
click at [828, 121] on span "CHINT ELECTRICS S.L." at bounding box center [838, 125] width 123 height 10
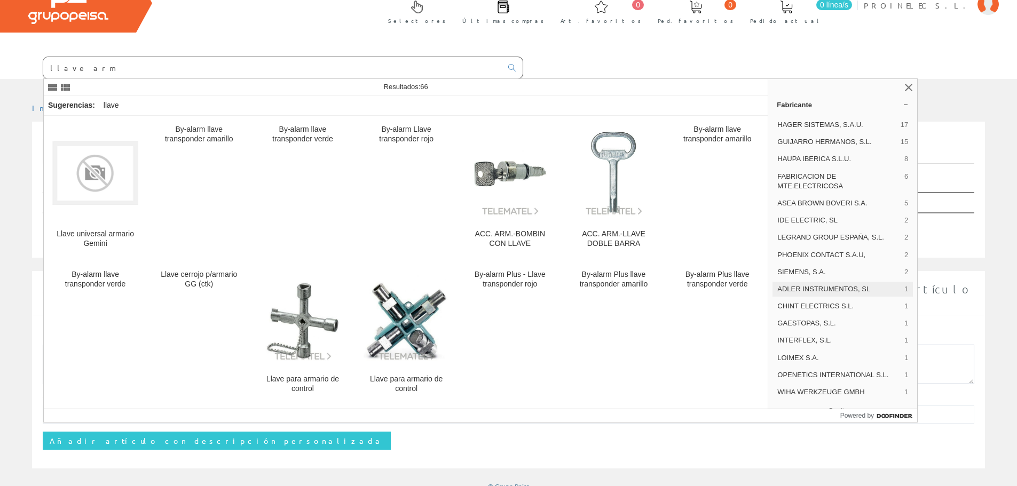
click at [838, 284] on div "ADLER INSTRUMENTOS, SL 1" at bounding box center [843, 289] width 140 height 15
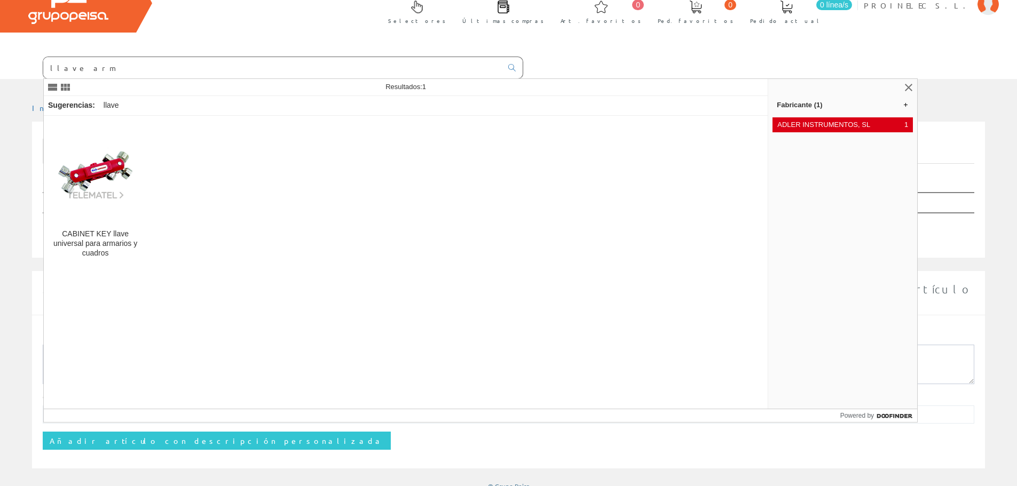
click at [853, 121] on span "ADLER INSTRUMENTOS, SL" at bounding box center [838, 125] width 123 height 10
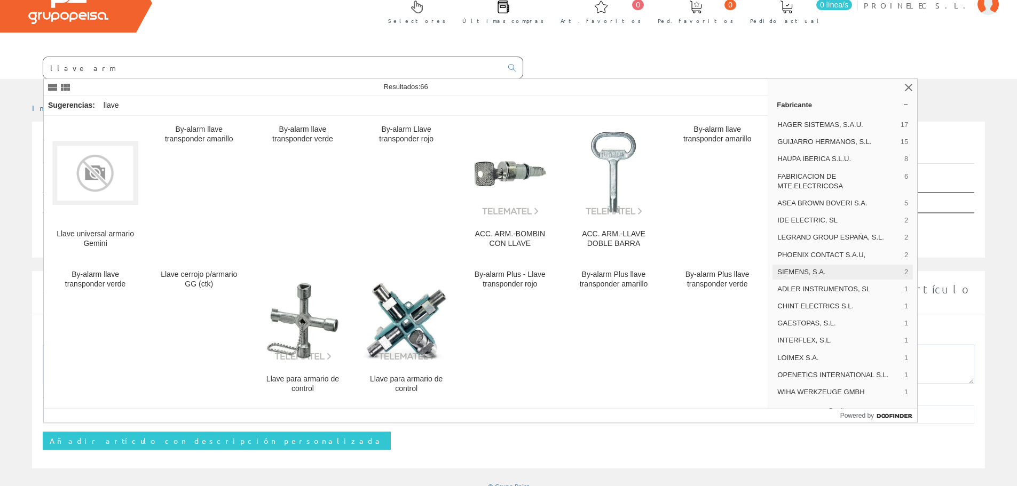
click at [844, 269] on span "SIEMENS, S.A." at bounding box center [838, 272] width 123 height 10
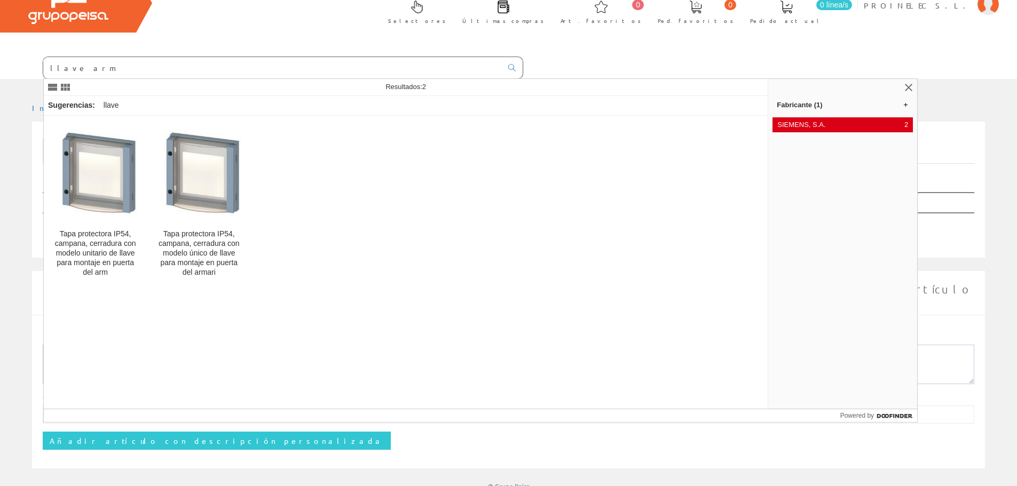
click at [848, 120] on span "SIEMENS, S.A." at bounding box center [838, 125] width 123 height 10
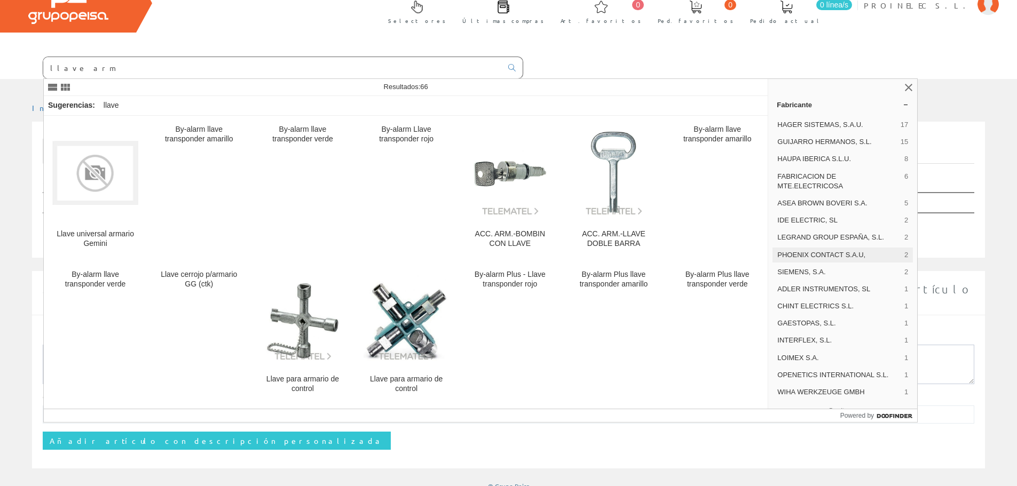
click at [831, 250] on span "PHOENIX CONTACT S.A.U," at bounding box center [838, 255] width 123 height 10
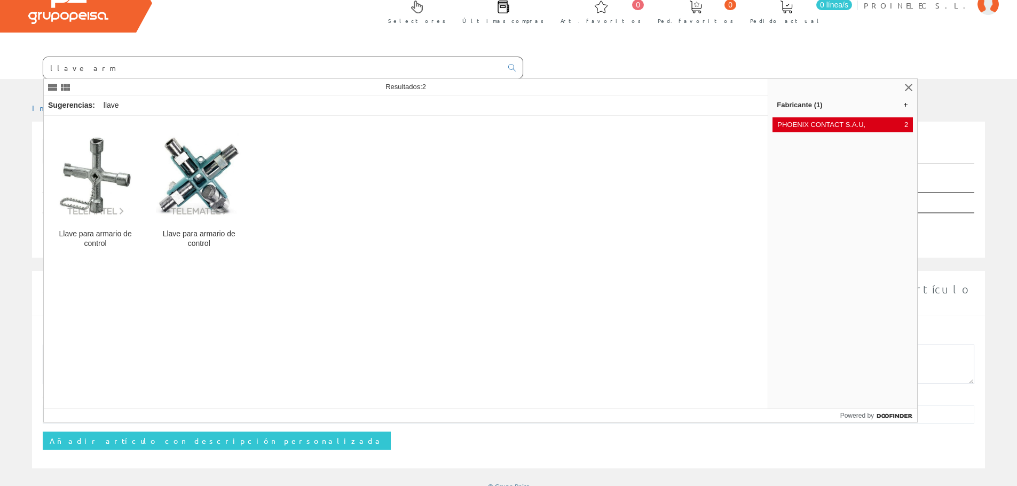
click at [851, 132] on div "PHOENIX CONTACT S.A.U, 2" at bounding box center [843, 124] width 140 height 15
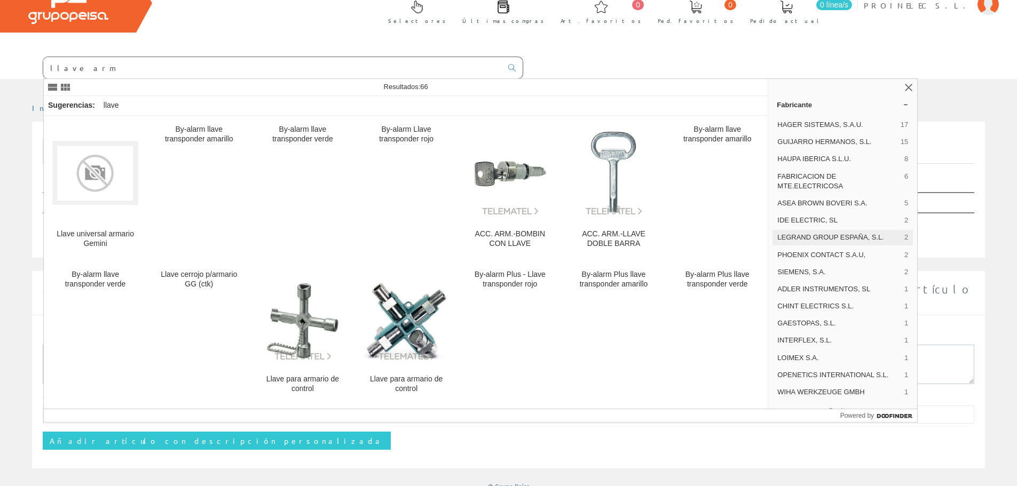
click at [853, 233] on span "LEGRAND GROUP ESPAÑA, S.L." at bounding box center [838, 238] width 123 height 10
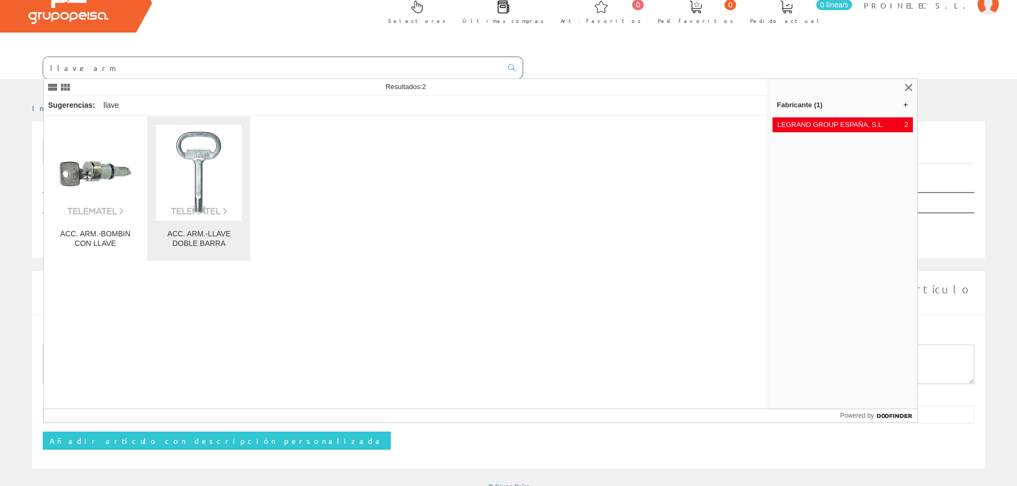
click at [193, 240] on div "ACC. ARM.-LLAVE DOBLE BARRA" at bounding box center [199, 239] width 86 height 19
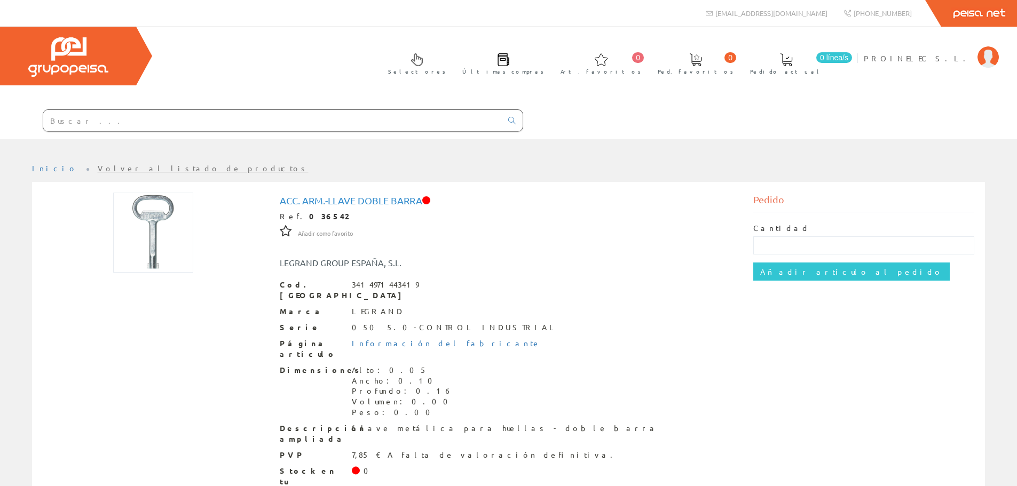
click at [108, 168] on link "Volver al listado de productos" at bounding box center [203, 168] width 211 height 10
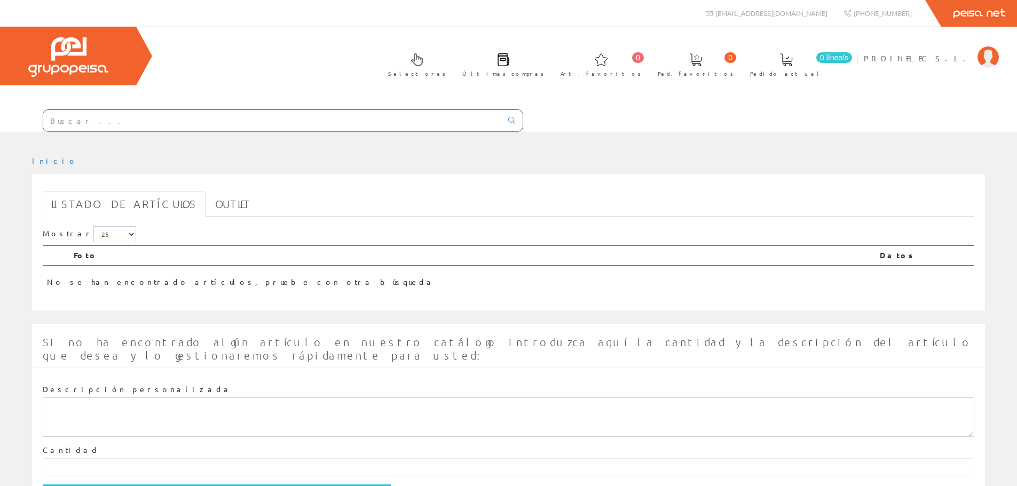
click at [101, 122] on input "text" at bounding box center [272, 120] width 459 height 21
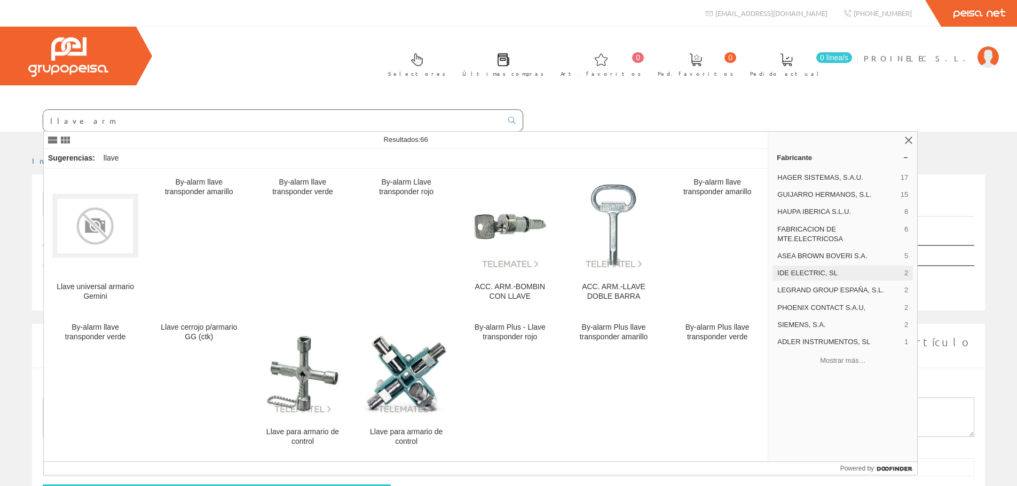
type input "llave arm"
click at [805, 272] on span "IDE ELECTRIC, SL" at bounding box center [838, 274] width 123 height 10
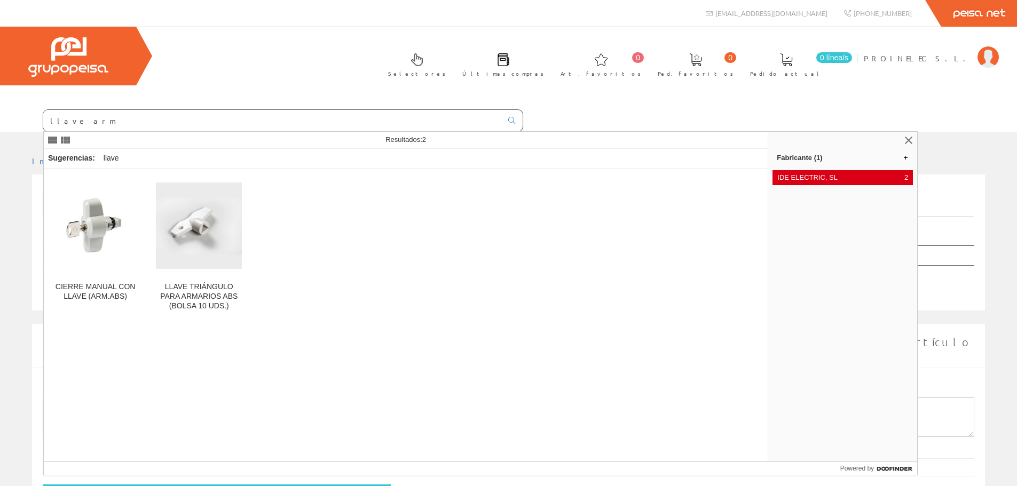
click at [846, 178] on span "IDE ELECTRIC, SL" at bounding box center [838, 178] width 123 height 10
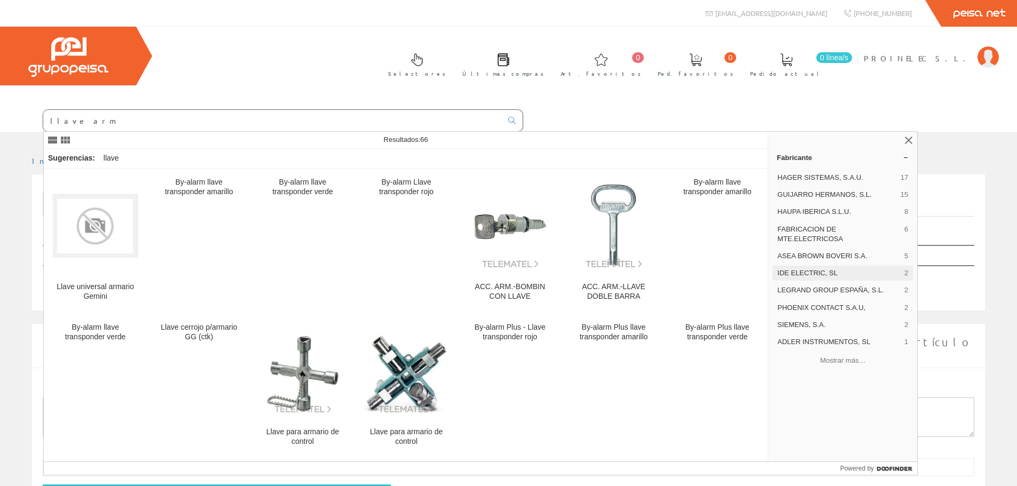
click at [825, 272] on span "IDE ELECTRIC, SL" at bounding box center [838, 274] width 123 height 10
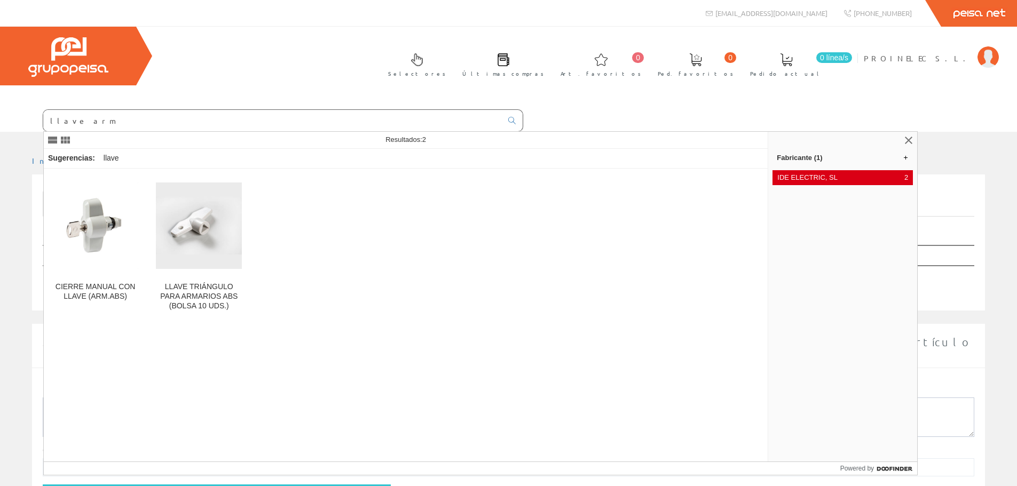
click at [830, 182] on span "IDE ELECTRIC, SL" at bounding box center [838, 178] width 123 height 10
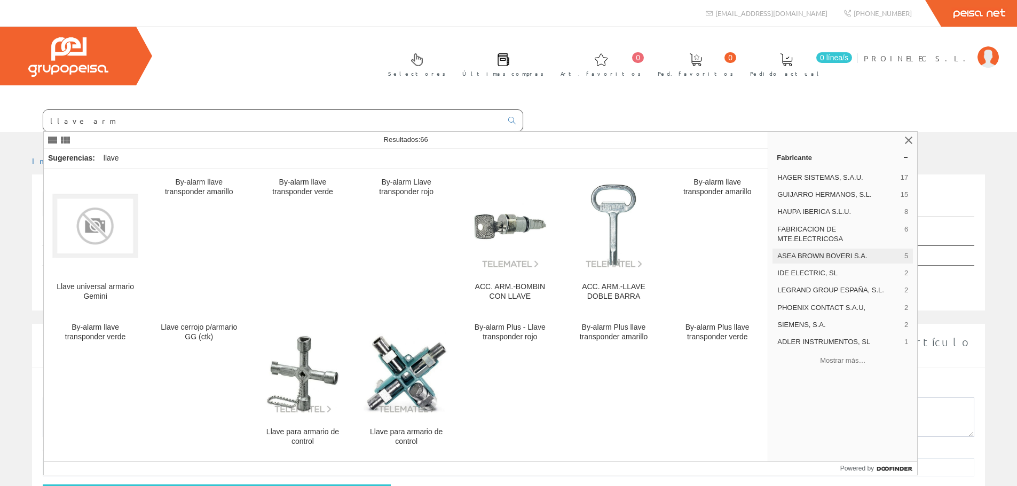
click at [823, 253] on span "ASEA BROWN BOVERI S.A." at bounding box center [838, 256] width 123 height 10
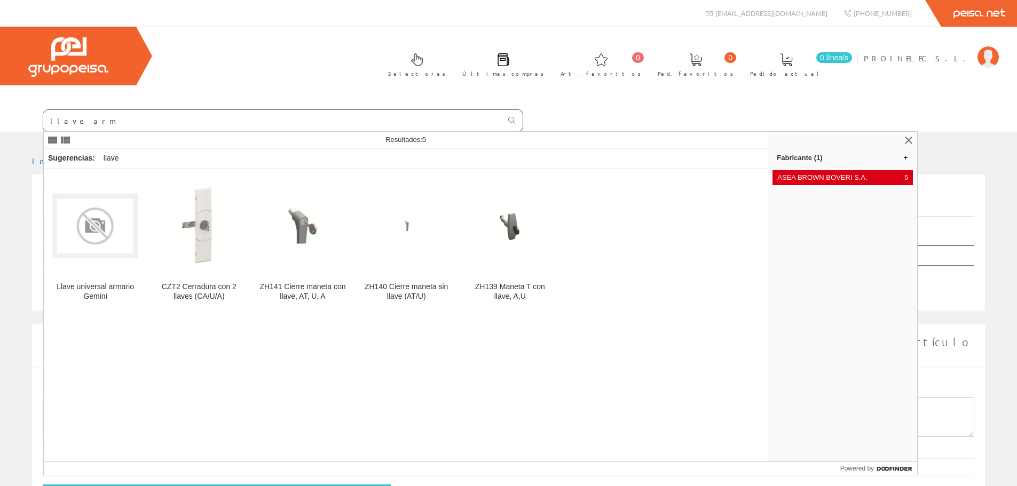
click at [821, 182] on span "ASEA BROWN BOVERI S.A." at bounding box center [838, 178] width 123 height 10
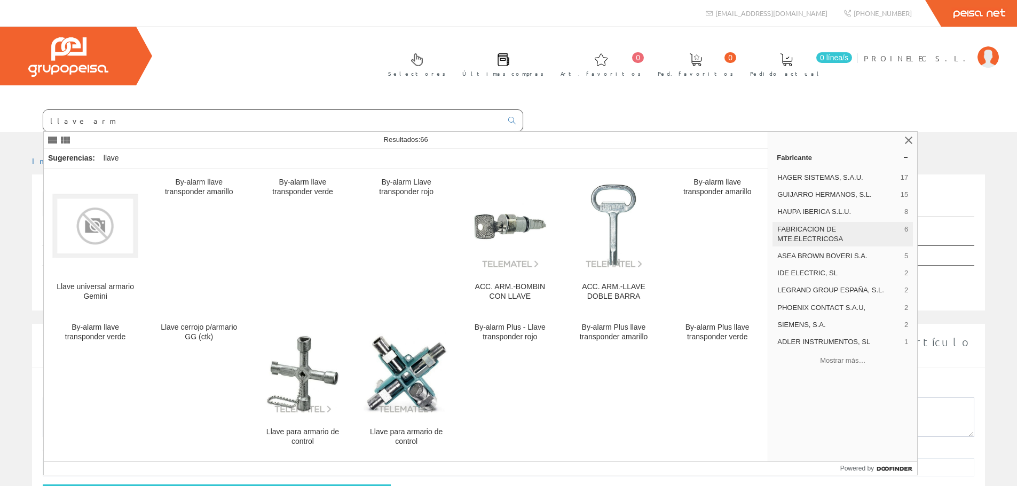
click at [829, 238] on span "FABRICACION DE MTE.ELECTRICOSA" at bounding box center [838, 234] width 123 height 19
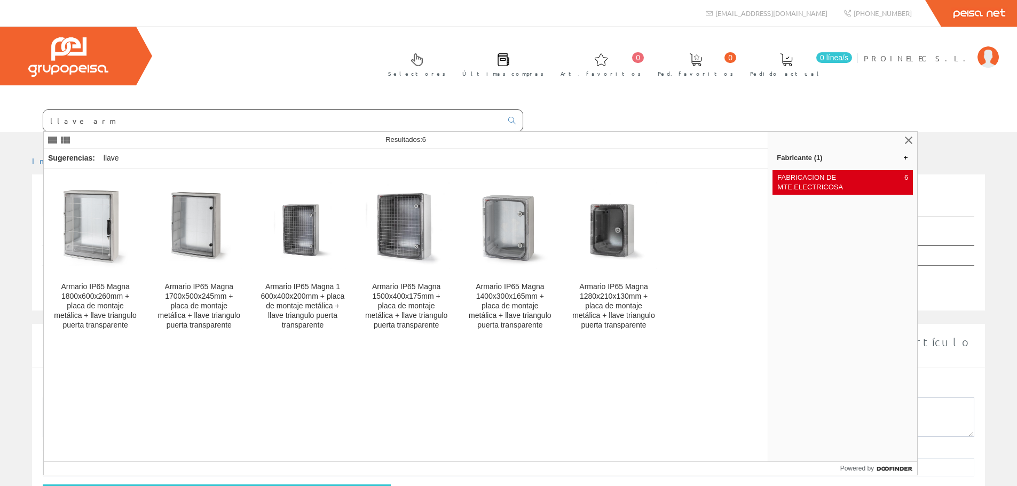
click at [831, 176] on span "FABRICACION DE MTE.ELECTRICOSA" at bounding box center [838, 182] width 123 height 19
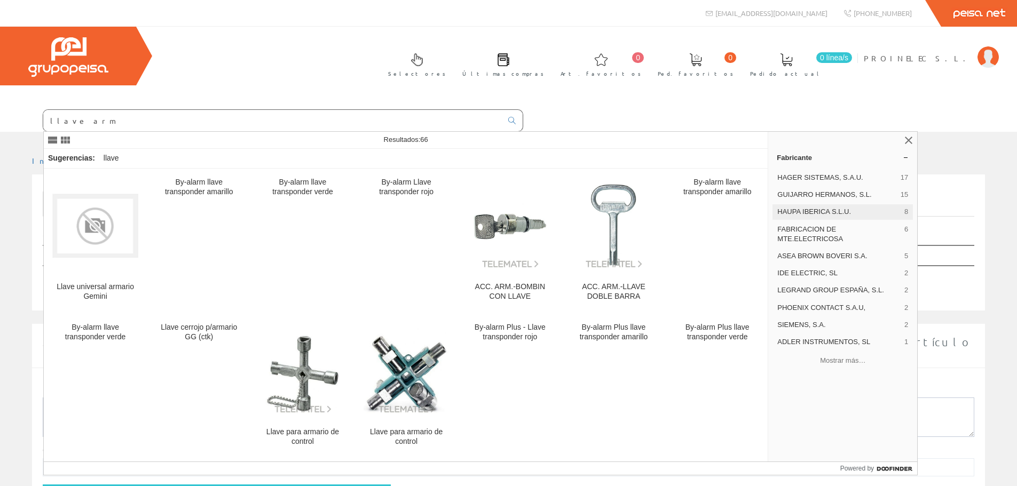
click at [826, 208] on span "HAUPA IBERICA S.L.U." at bounding box center [838, 212] width 123 height 10
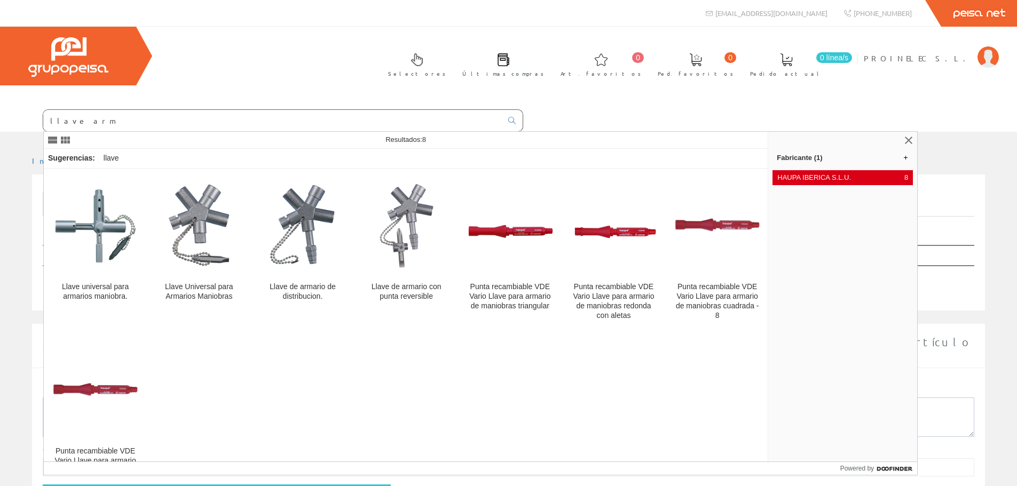
click at [830, 173] on span "HAUPA IBERICA S.L.U." at bounding box center [838, 178] width 123 height 10
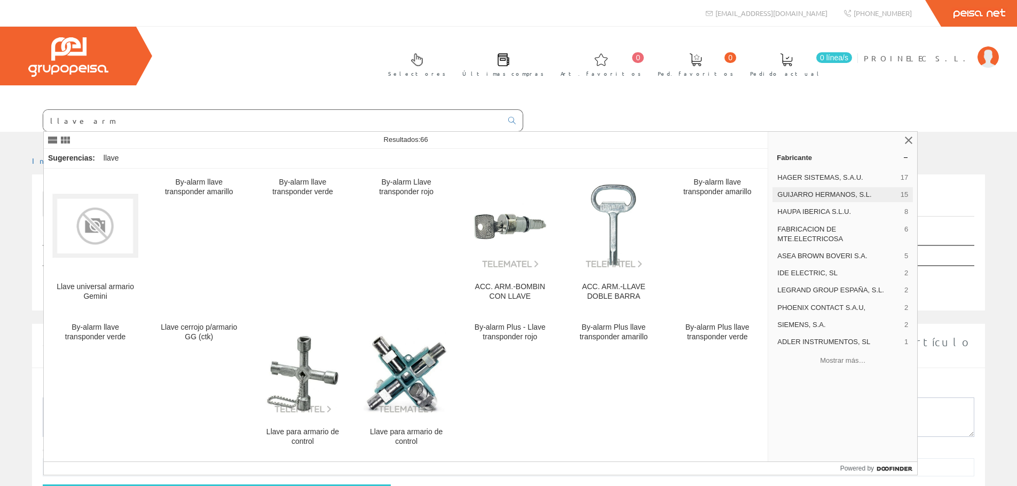
click at [831, 193] on span "GUIJARRO HERMANOS, S.L." at bounding box center [836, 195] width 119 height 10
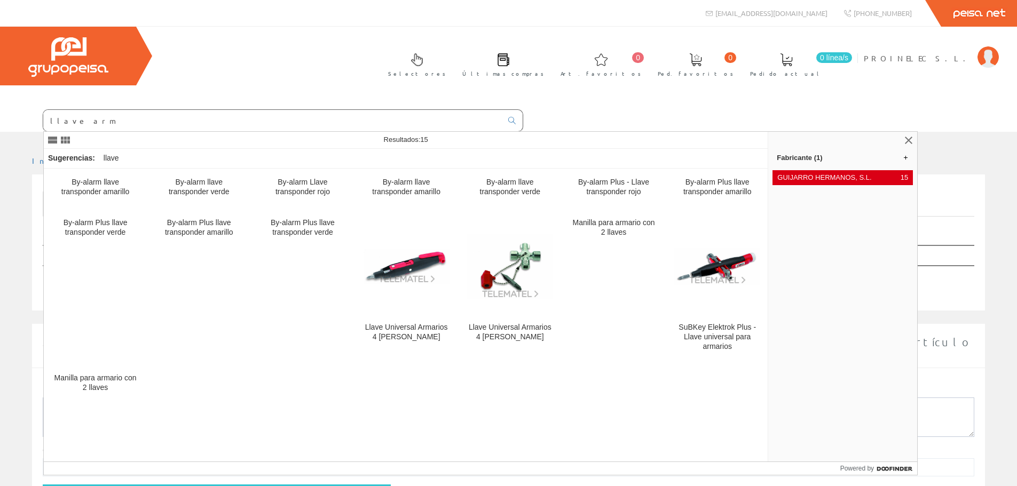
click at [806, 177] on span "GUIJARRO HERMANOS, S.L." at bounding box center [836, 178] width 119 height 10
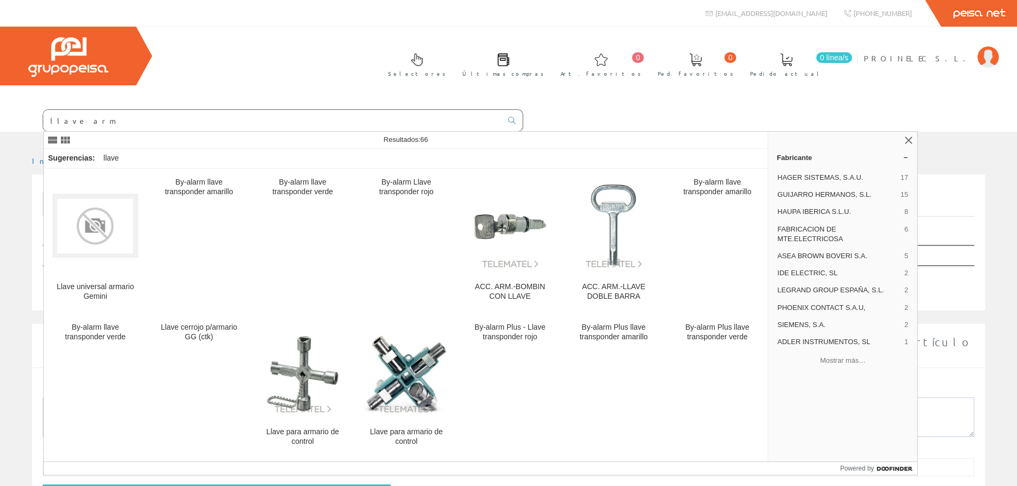
click at [806, 177] on span "HAGER SISTEMAS, S.A.U." at bounding box center [836, 178] width 119 height 10
